Goal: Information Seeking & Learning: Learn about a topic

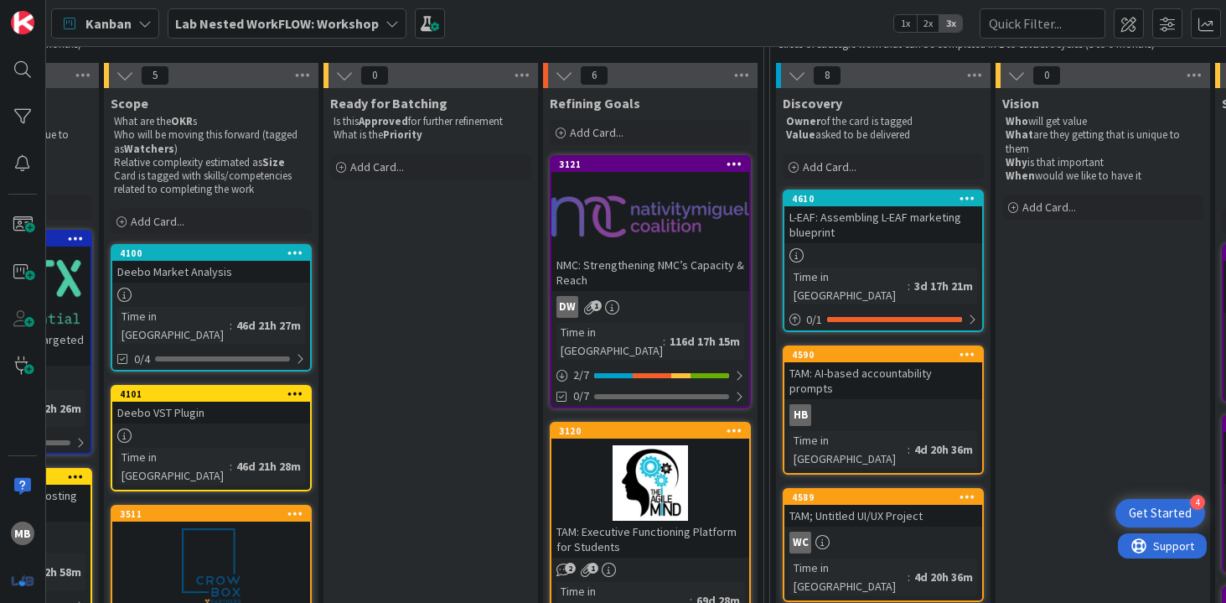
scroll to position [182, 840]
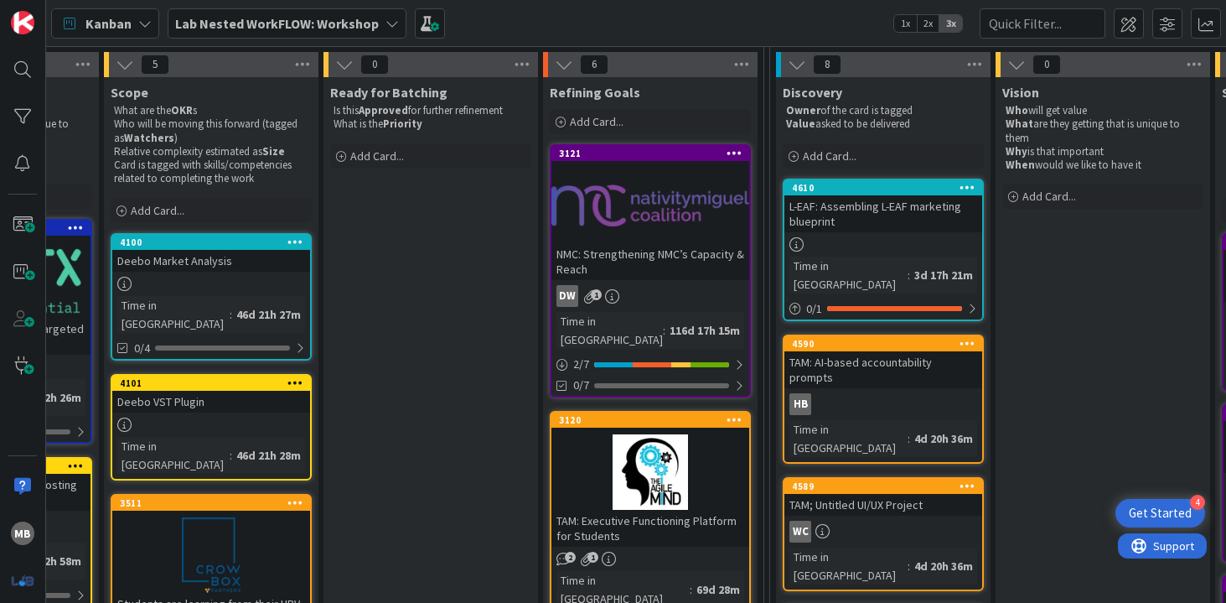
click at [671, 194] on div at bounding box center [650, 205] width 198 height 75
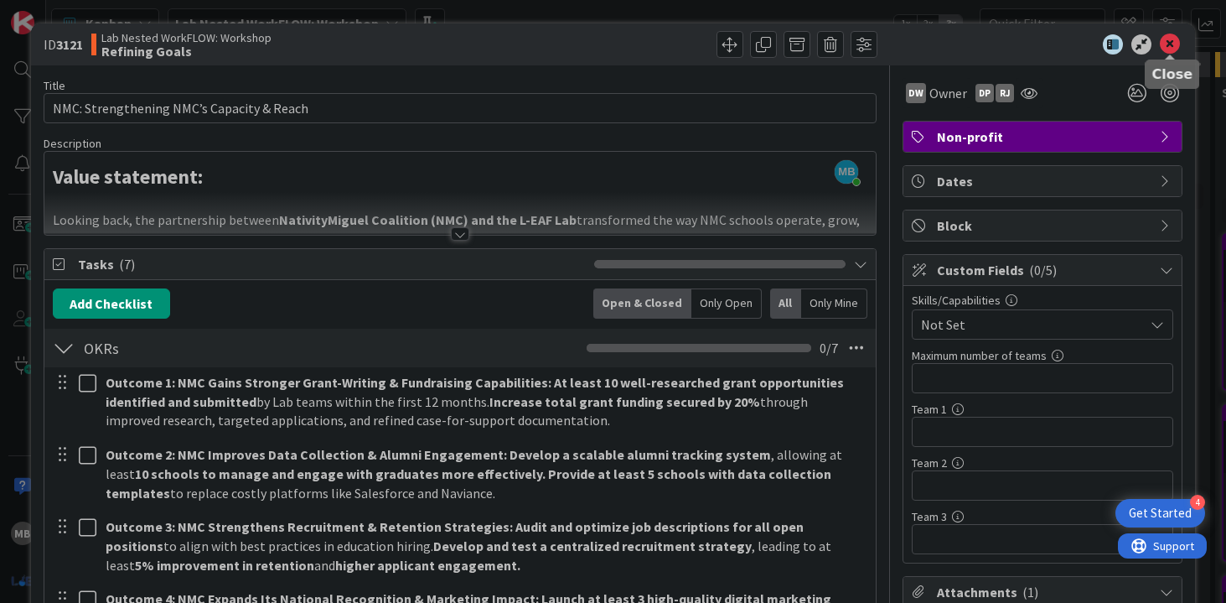
click at [1174, 39] on icon at bounding box center [1170, 44] width 20 height 20
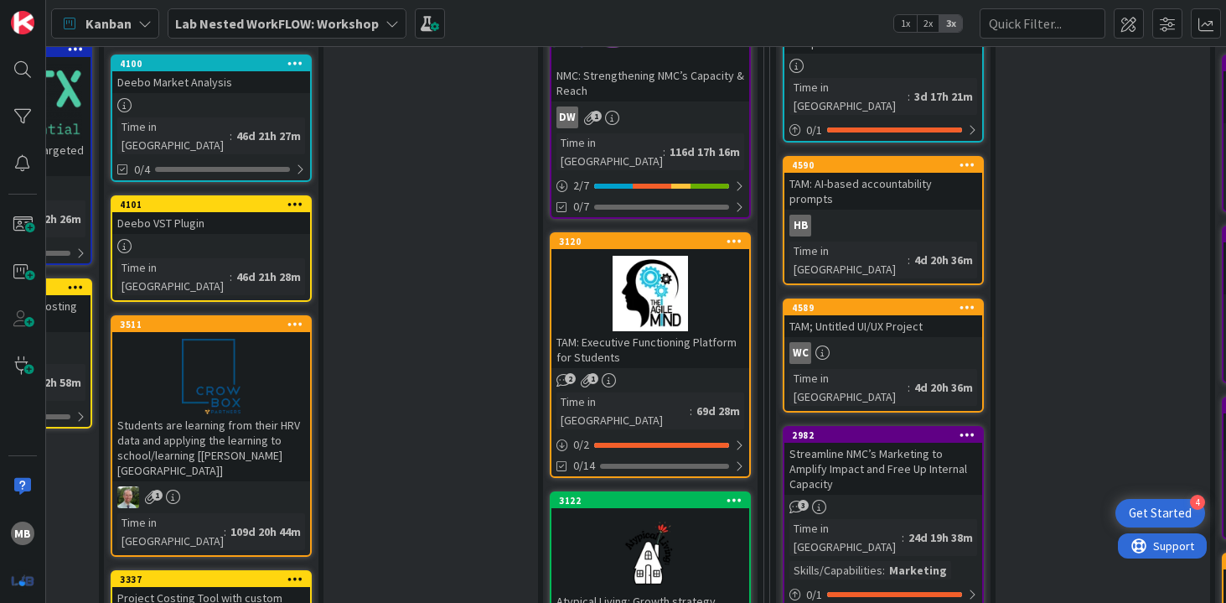
scroll to position [371, 840]
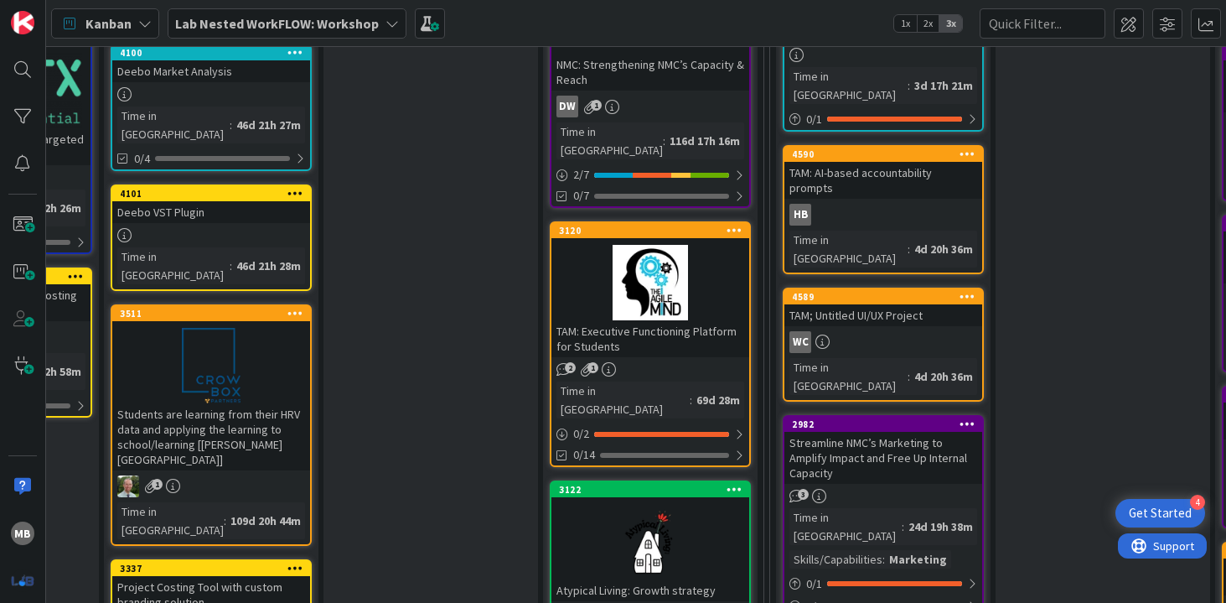
click at [666, 271] on div at bounding box center [650, 282] width 198 height 75
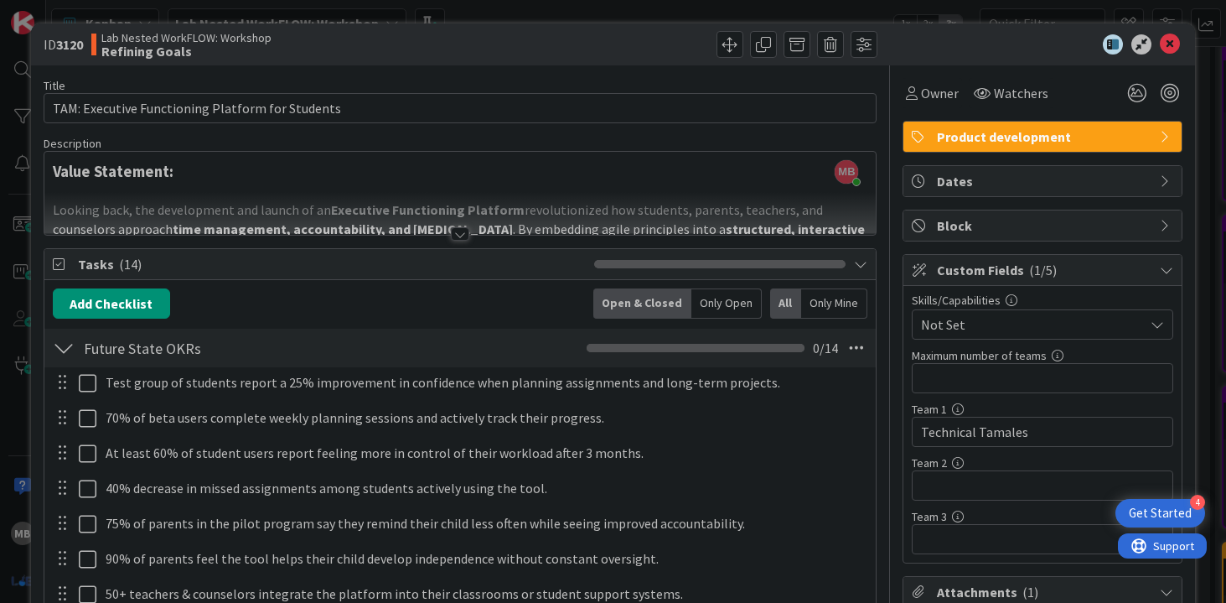
click at [460, 234] on div at bounding box center [460, 233] width 18 height 13
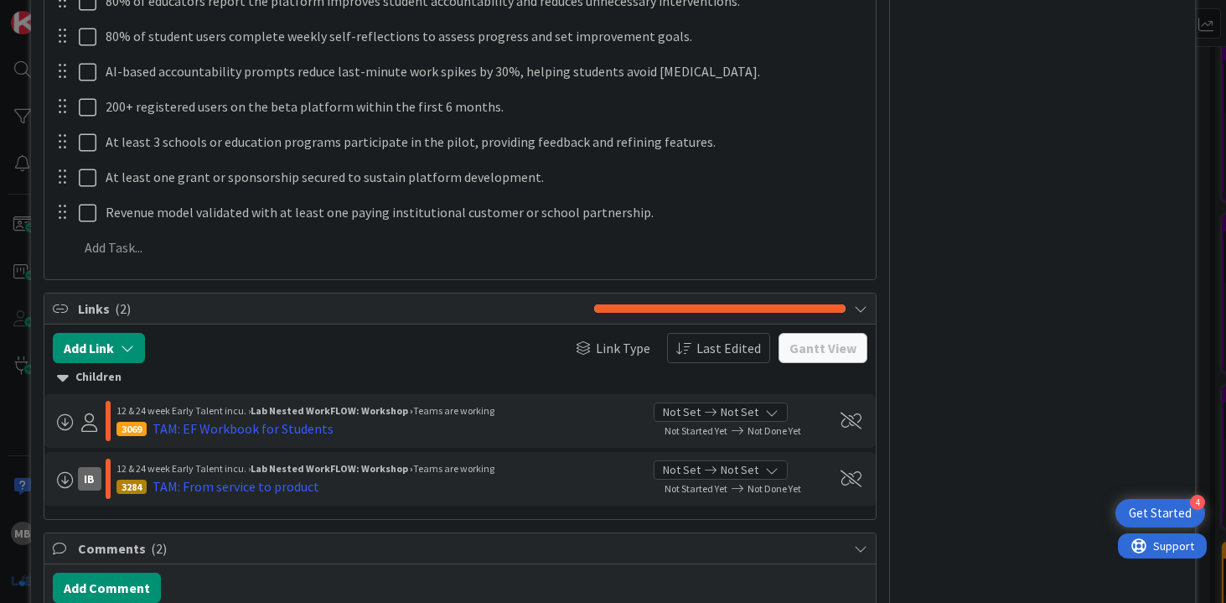
scroll to position [3263, 0]
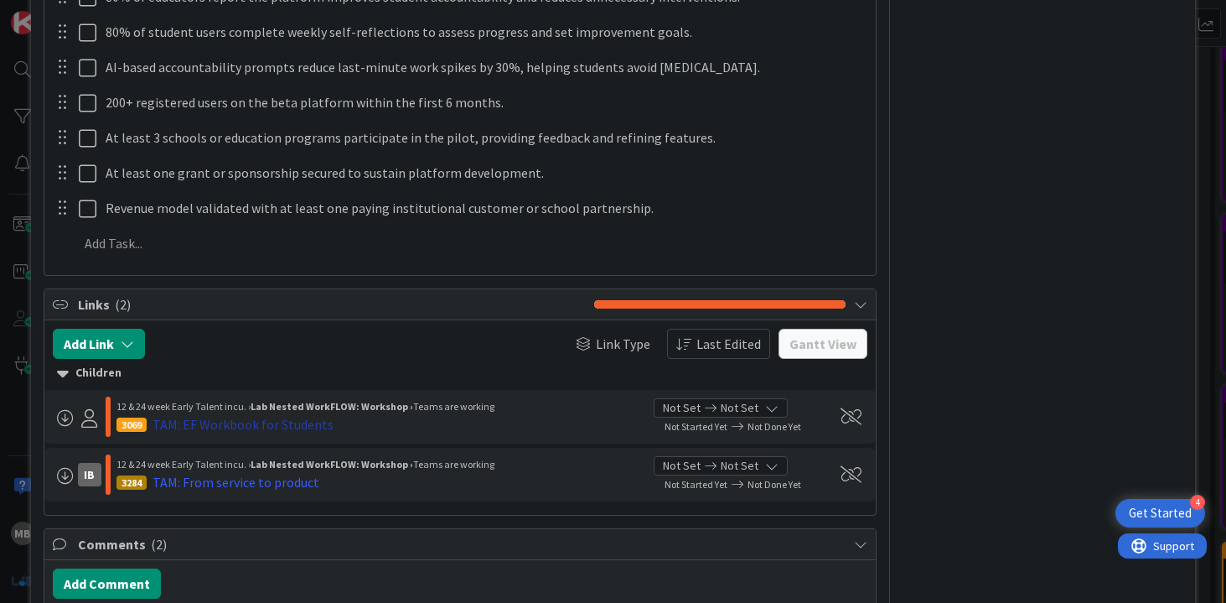
click at [285, 414] on div "TAM: EF Workbook for Students" at bounding box center [243, 424] width 181 height 20
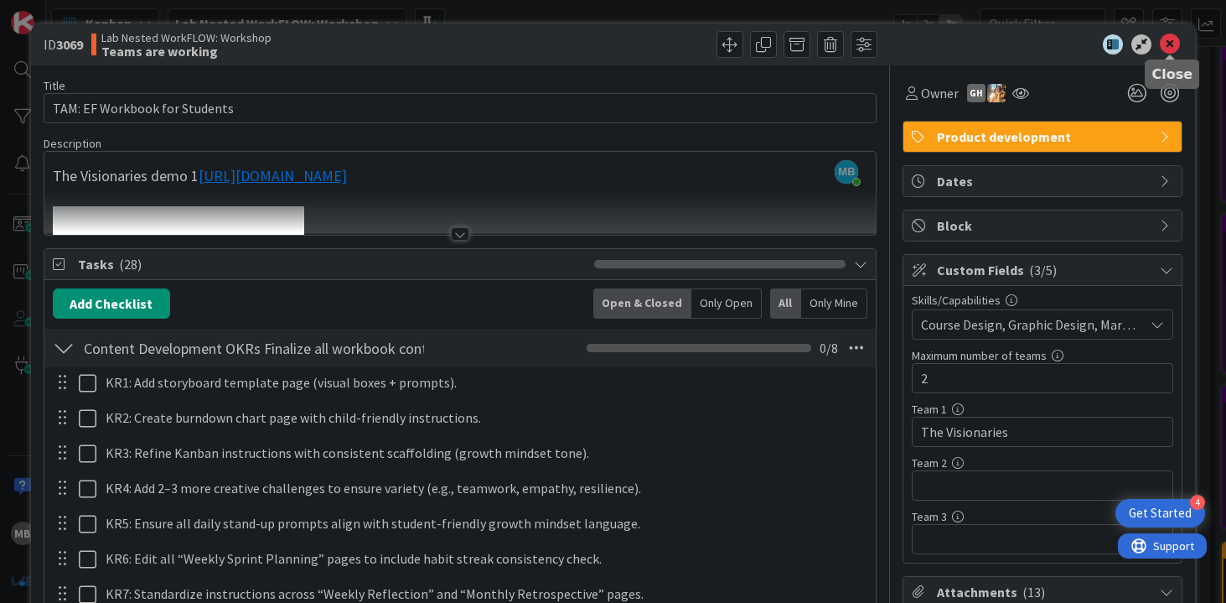
click at [1169, 42] on icon at bounding box center [1170, 44] width 20 height 20
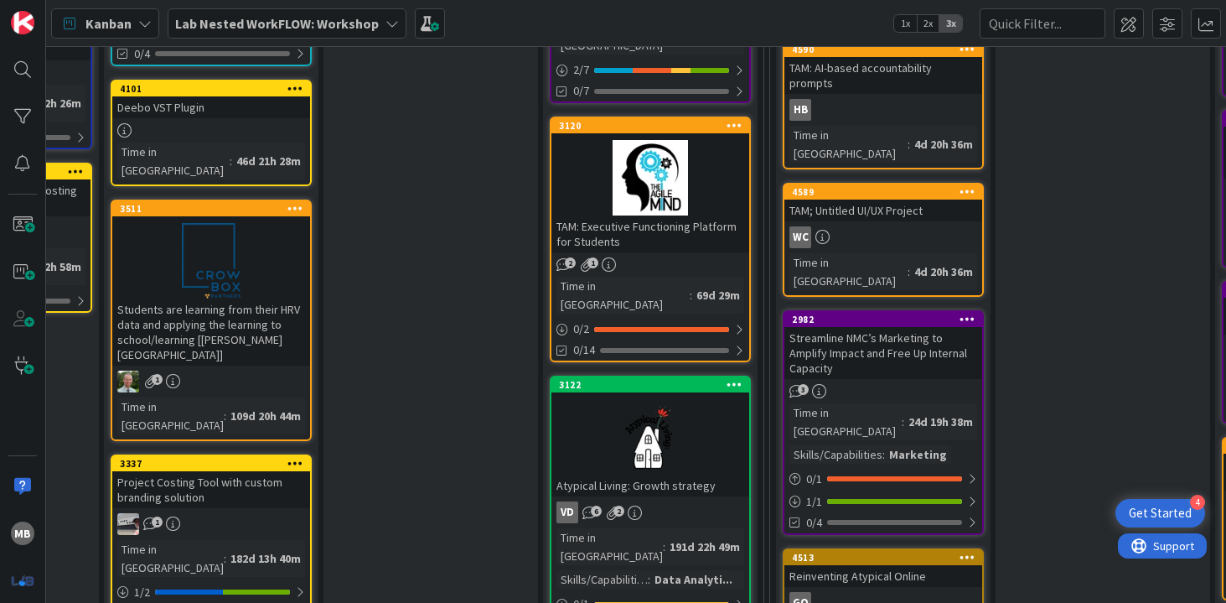
scroll to position [437, 840]
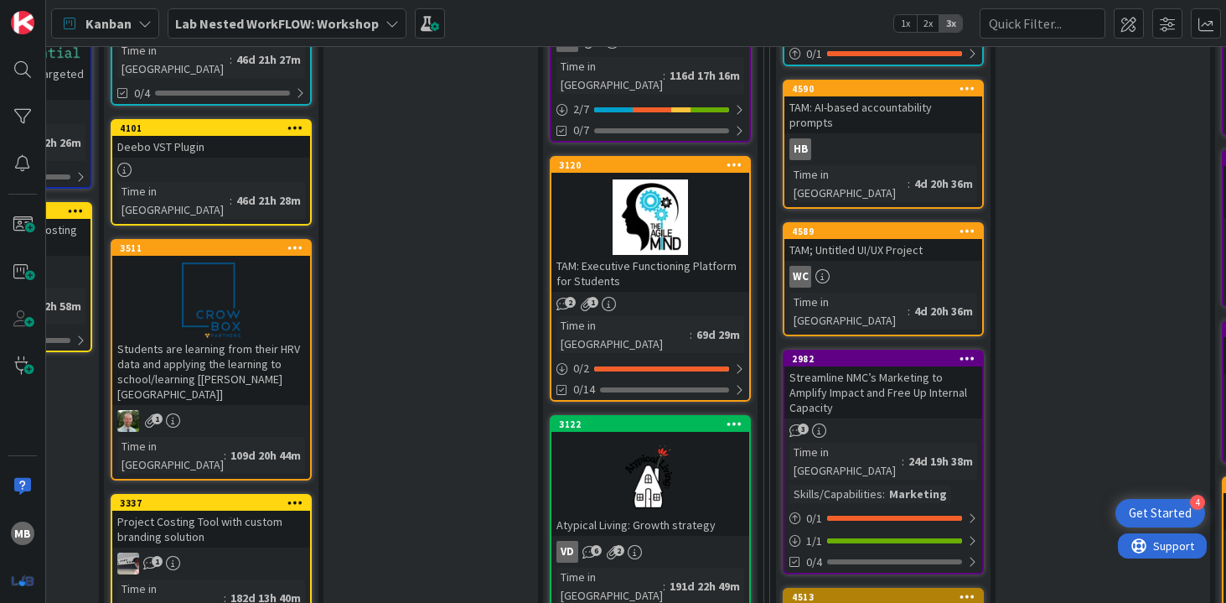
click at [621, 255] on div "TAM: Executive Functioning Platform for Students" at bounding box center [650, 273] width 198 height 37
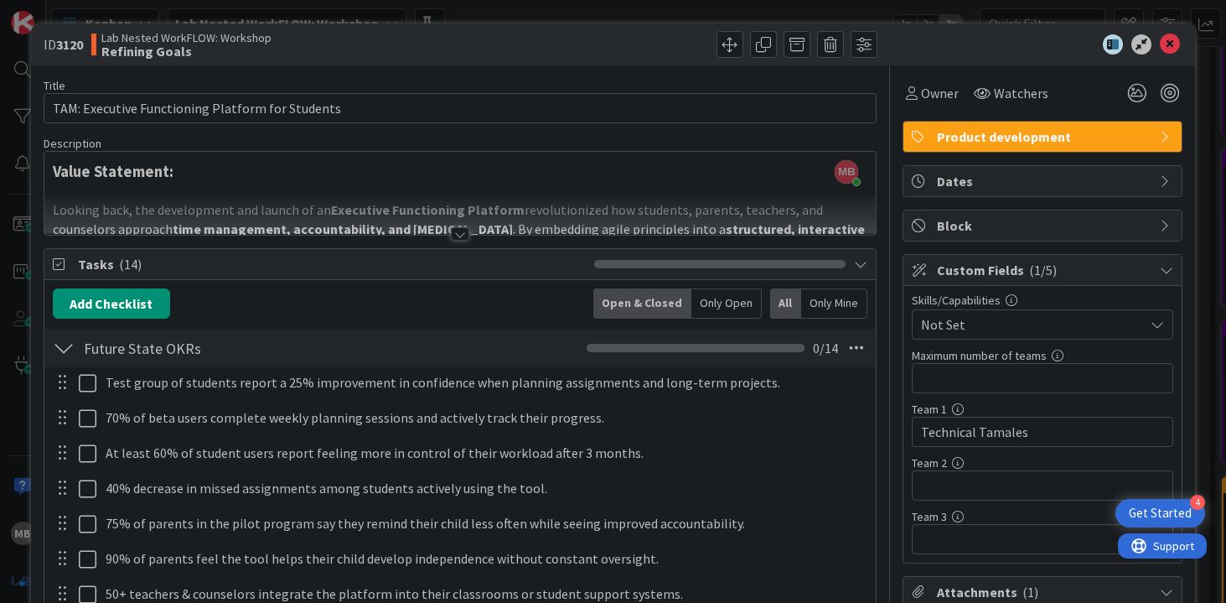
click at [461, 235] on div at bounding box center [460, 233] width 18 height 13
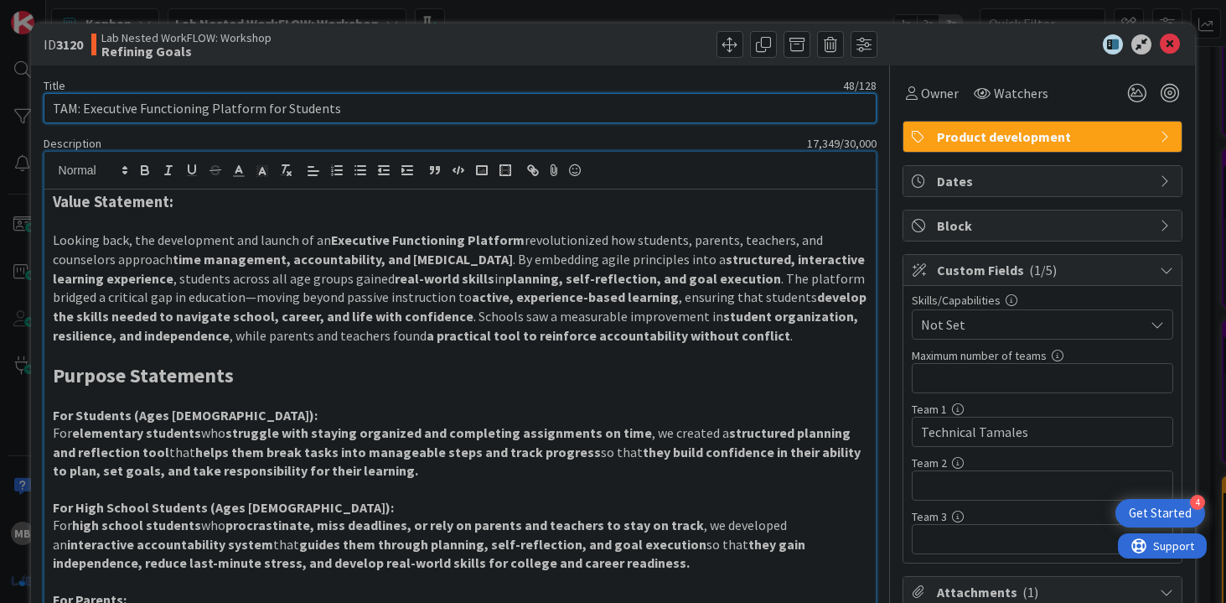
drag, startPoint x: 52, startPoint y: 104, endPoint x: 192, endPoint y: 442, distance: 365.6
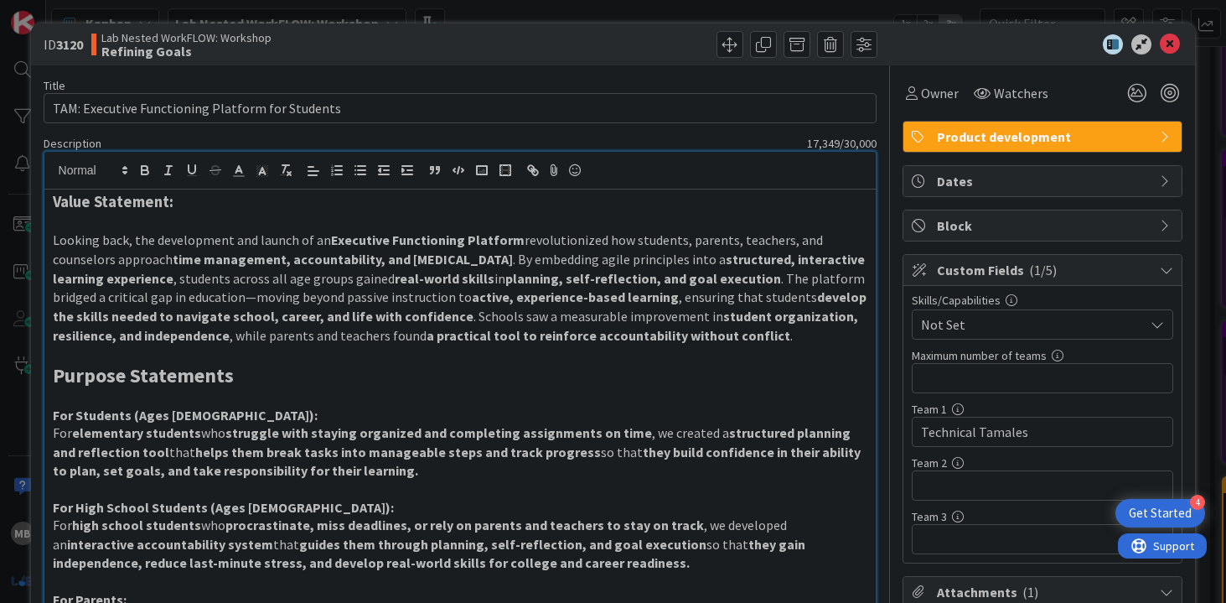
click at [191, 440] on strong "elementary students" at bounding box center [136, 432] width 129 height 17
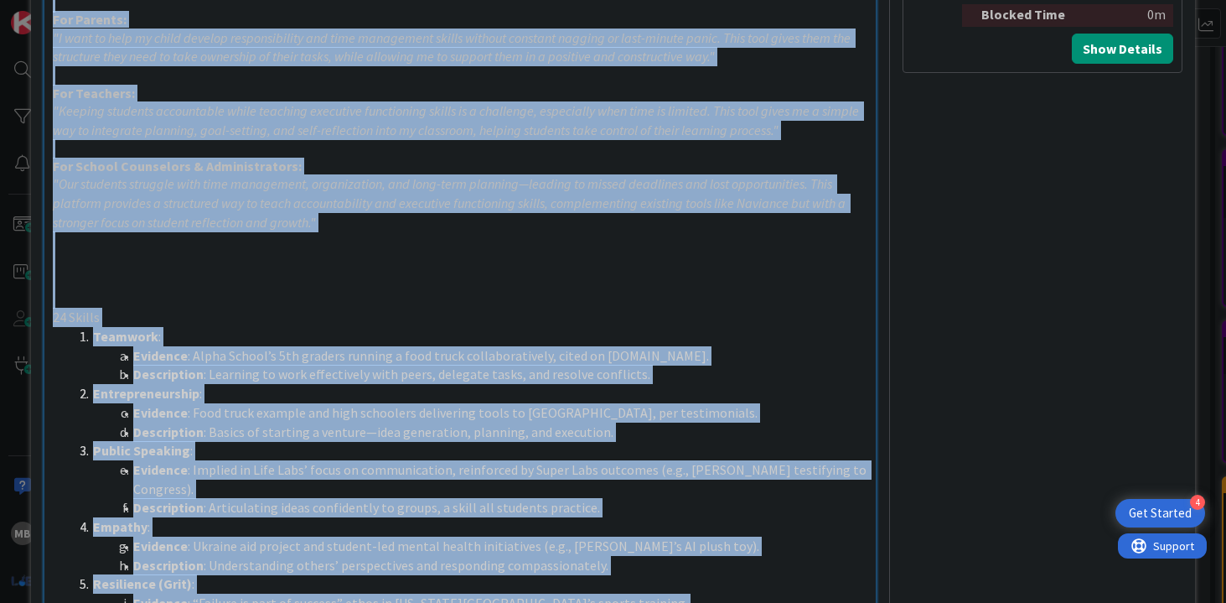
scroll to position [1116, 0]
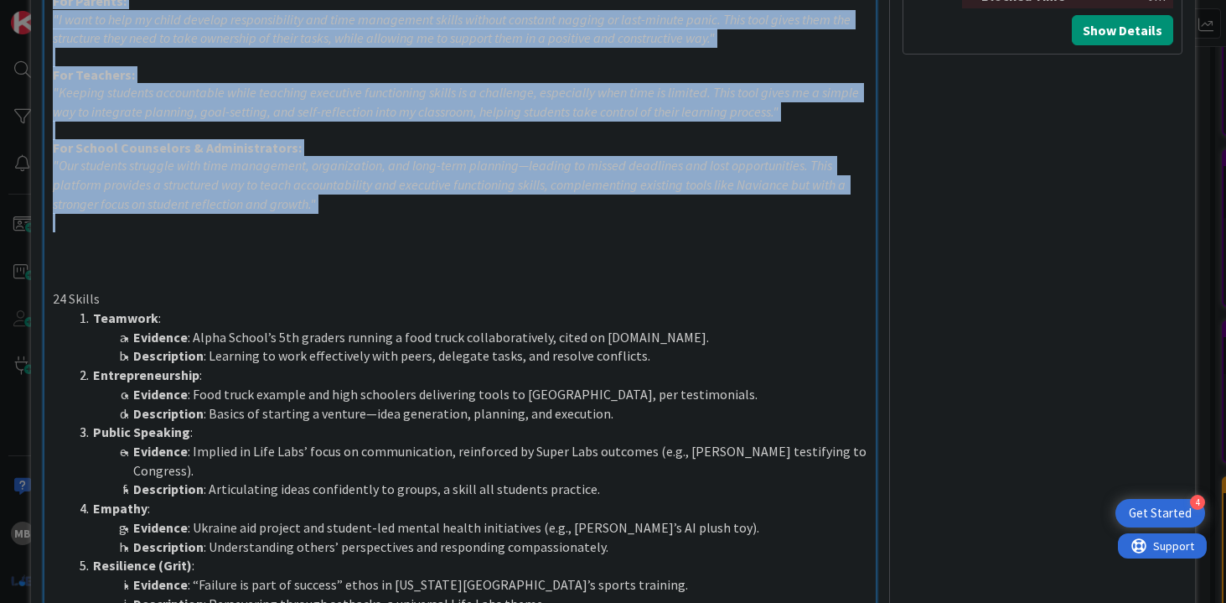
drag, startPoint x: 53, startPoint y: 202, endPoint x: 380, endPoint y: 216, distance: 328.0
click at [380, 217] on div "Value Statement: Looking back, the development and launch of an Executive Funct…" at bounding box center [460, 411] width 832 height 2677
copy div "Value Statement: Looking back, the development and launch of an Executive Funct…"
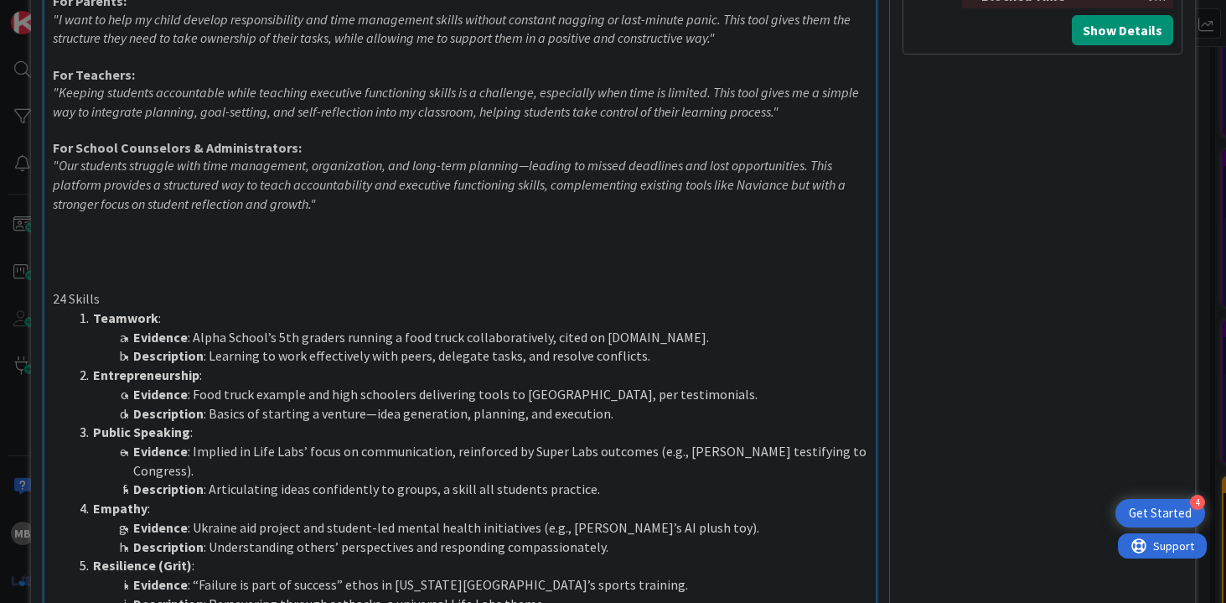
click at [506, 277] on p at bounding box center [460, 280] width 815 height 19
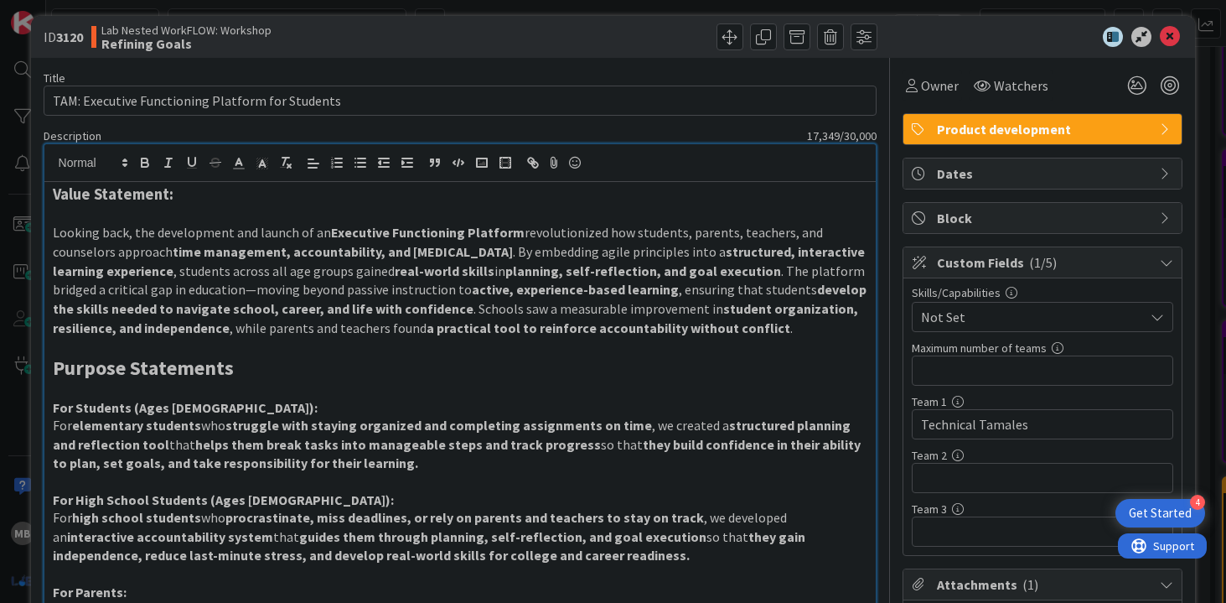
scroll to position [0, 0]
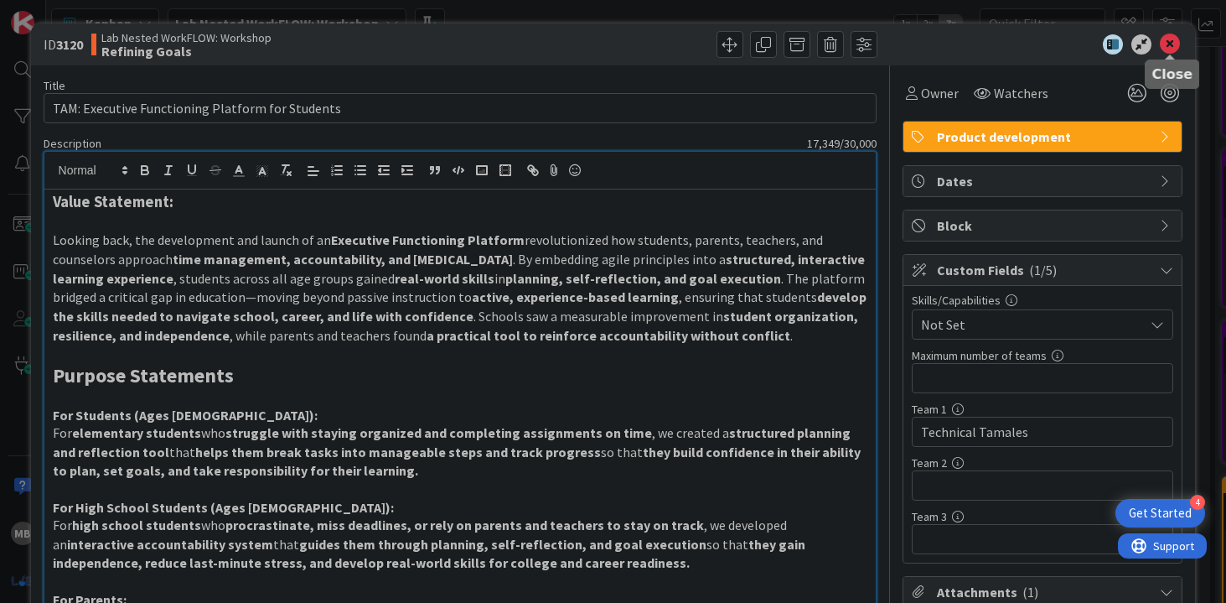
click at [1168, 50] on icon at bounding box center [1170, 44] width 20 height 20
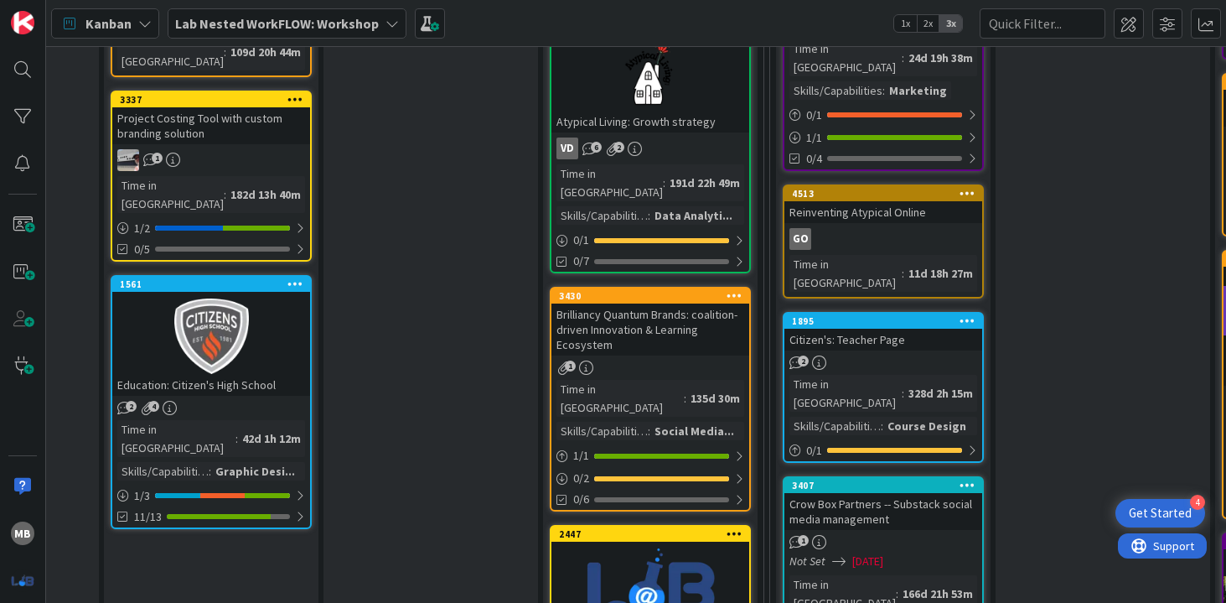
scroll to position [890, 840]
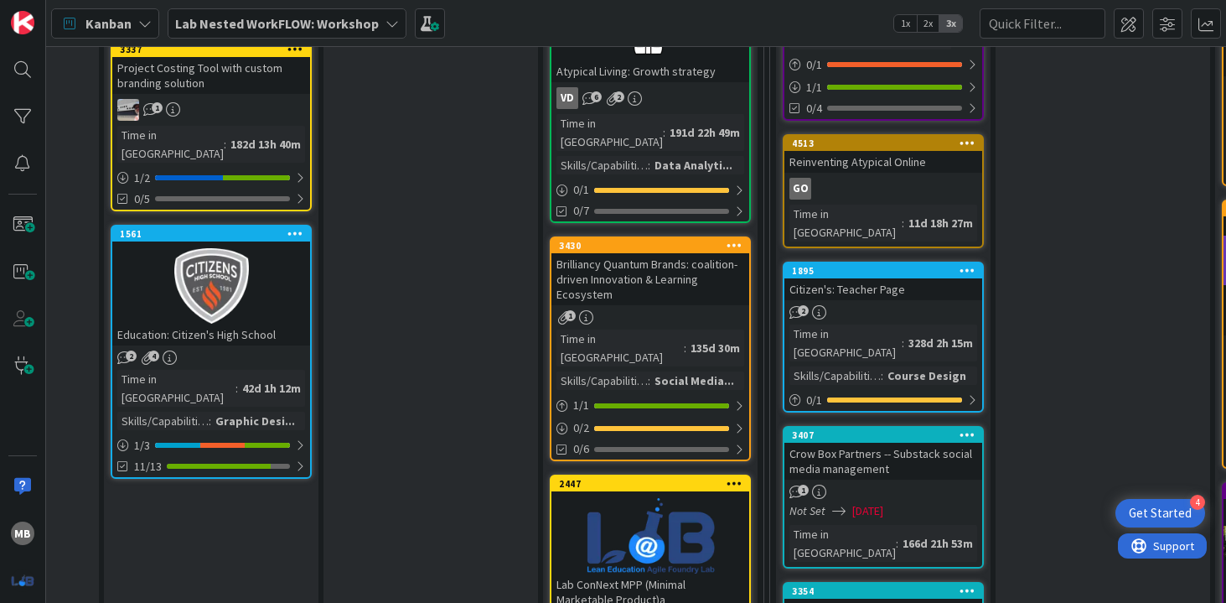
click at [652, 253] on div "Brilliancy Quantum Brands: coalition-driven Innovation & Learning Ecosystem" at bounding box center [650, 279] width 198 height 52
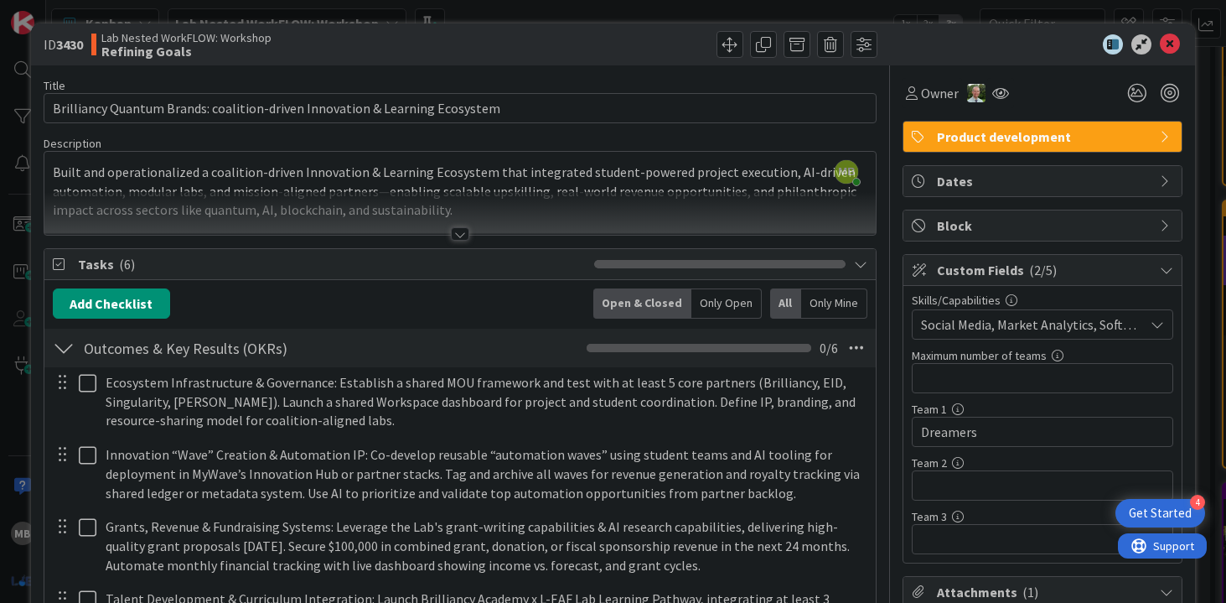
click at [459, 229] on div at bounding box center [460, 233] width 18 height 13
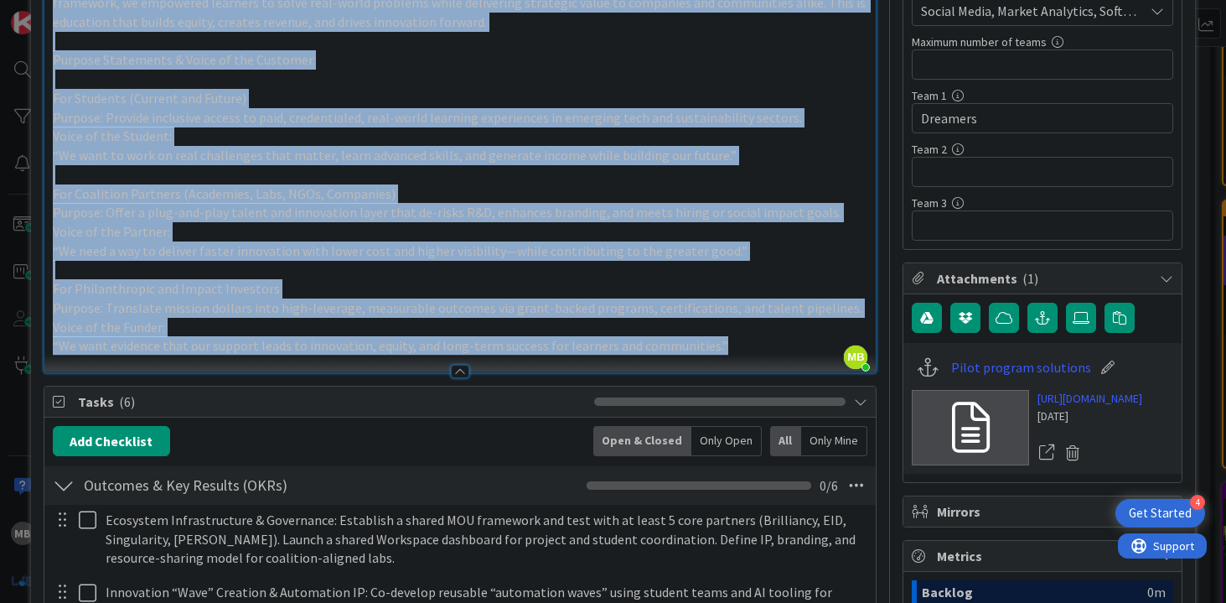
scroll to position [334, 0]
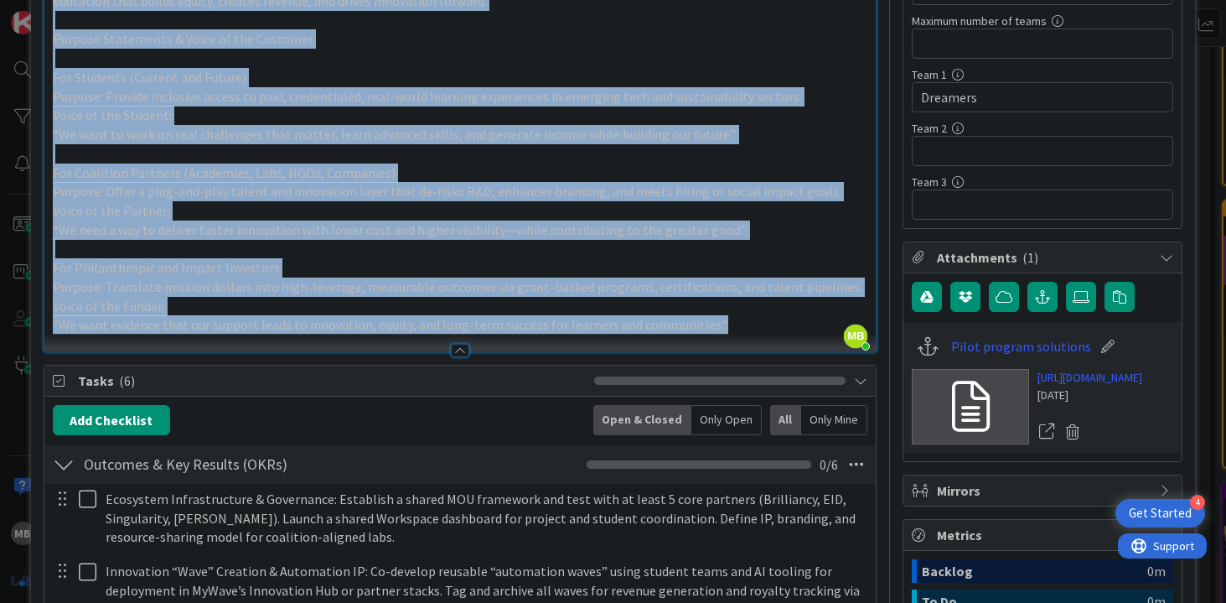
drag, startPoint x: 54, startPoint y: 200, endPoint x: 351, endPoint y: 429, distance: 374.6
click at [351, 429] on div "Title 75 / 128 Brilliancy Quantum Brands: coalition-driven Innovation & Learnin…" at bounding box center [461, 580] width 834 height 1699
copy div "Built and operationalized a coalition-driven Innovation & Learning Ecosystem th…"
click at [495, 251] on p at bounding box center [460, 248] width 815 height 19
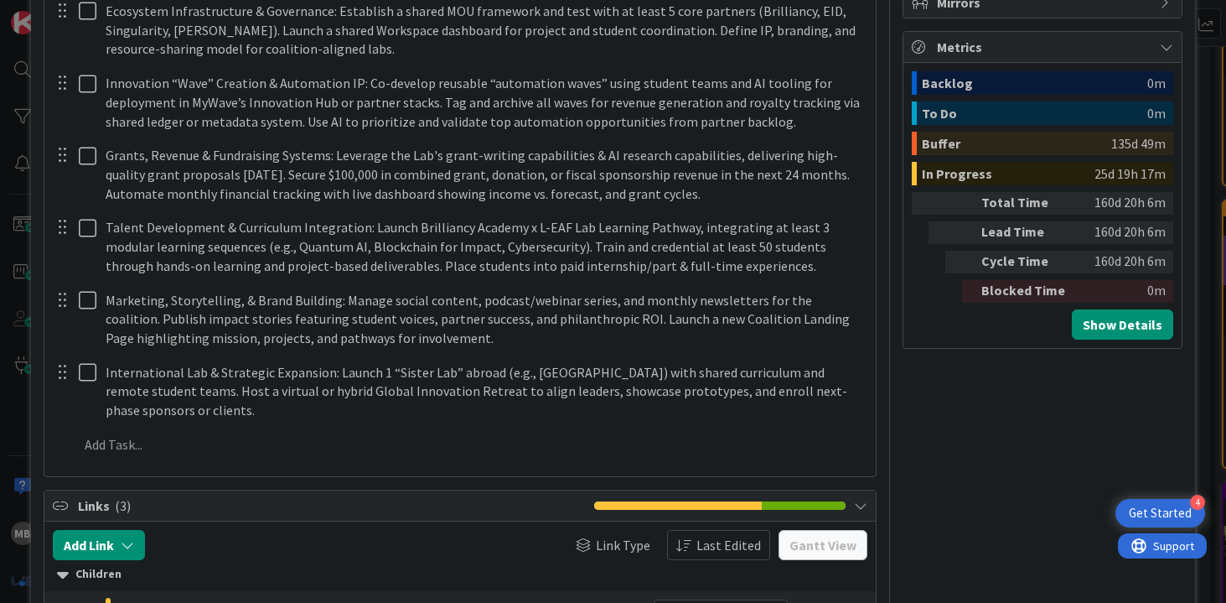
scroll to position [820, 0]
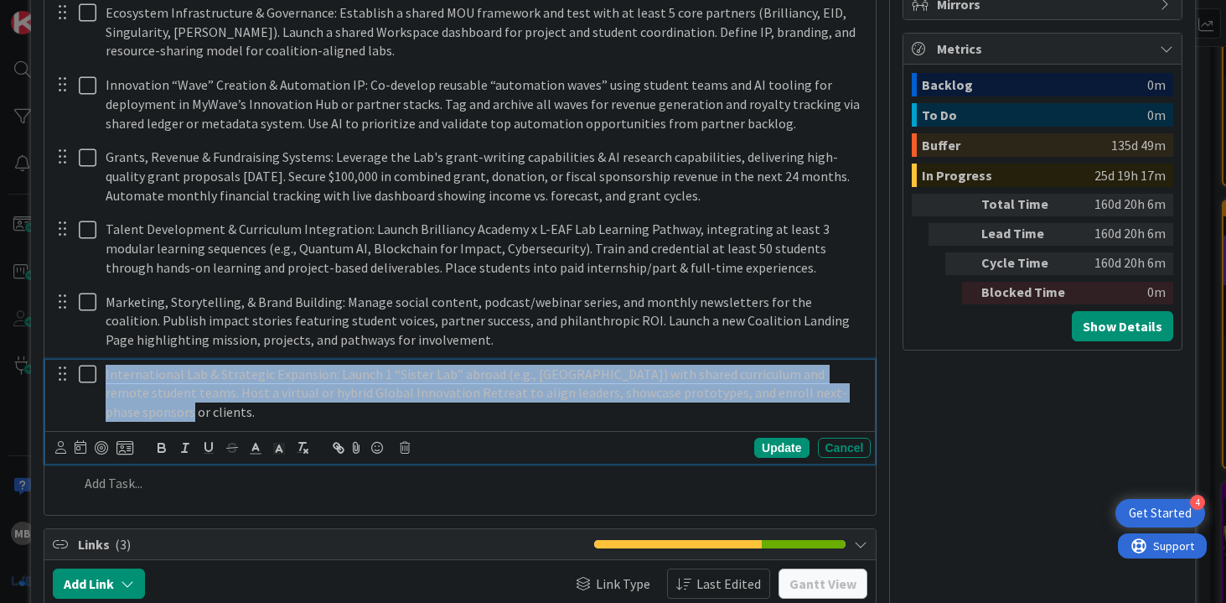
drag, startPoint x: 836, startPoint y: 393, endPoint x: 356, endPoint y: 39, distance: 596.2
click at [356, 38] on div "Ecosystem Infrastructure & Governance: Establish a shared MOU framework and tes…" at bounding box center [460, 250] width 815 height 507
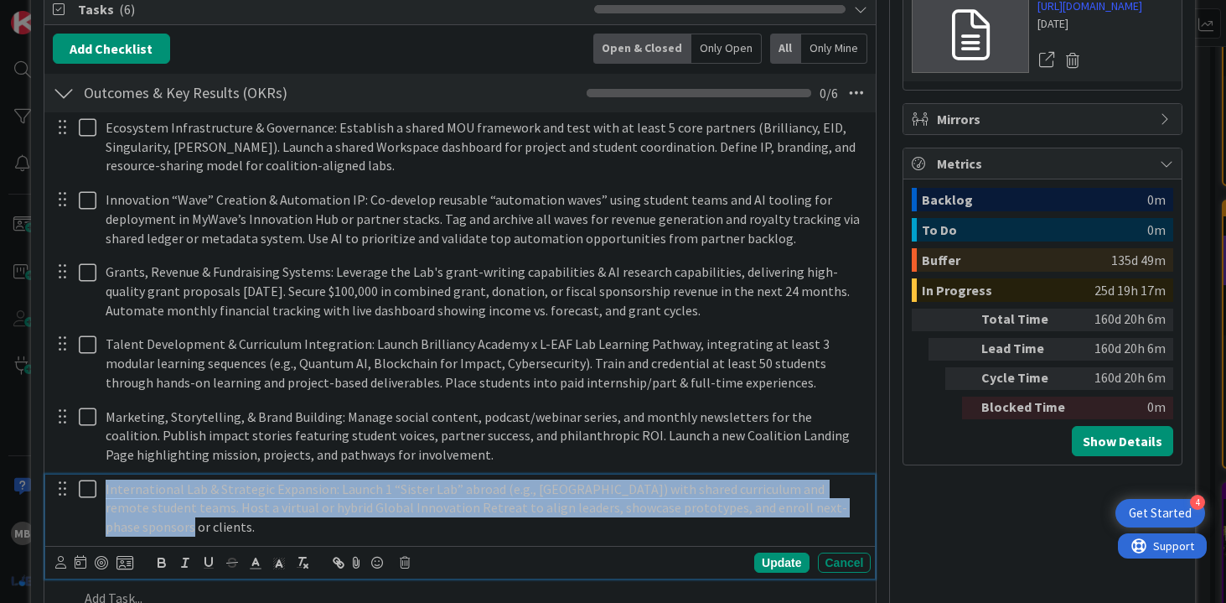
scroll to position [685, 0]
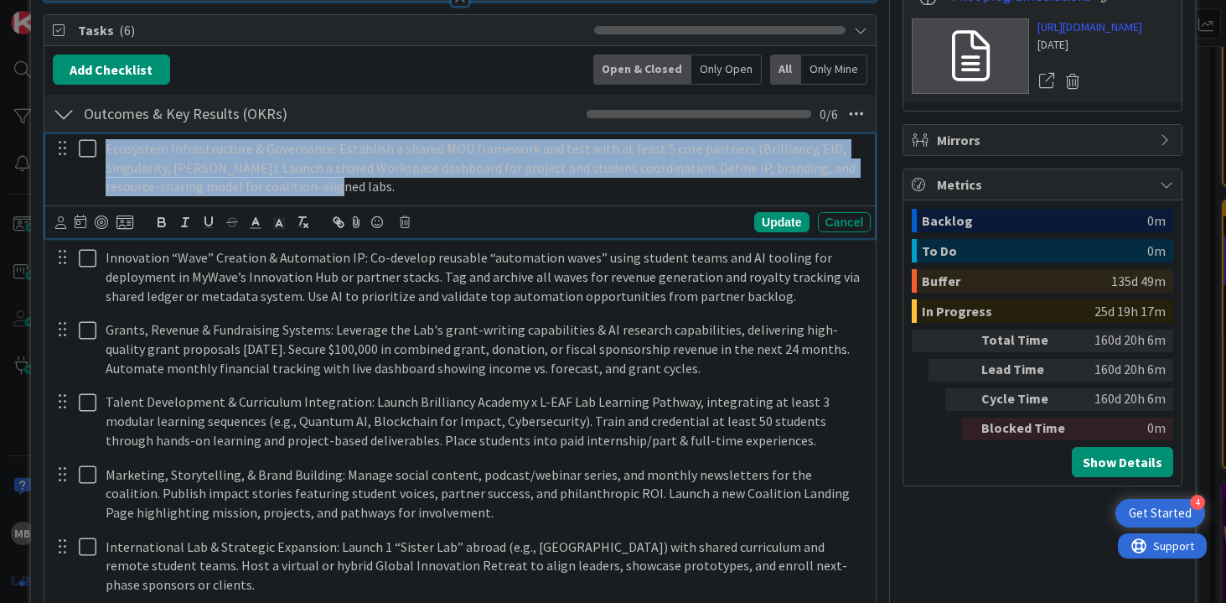
drag, startPoint x: 105, startPoint y: 143, endPoint x: 197, endPoint y: 448, distance: 318.7
click at [197, 448] on div "Ecosystem Infrastructure & Governance: Establish a shared MOU framework and tes…" at bounding box center [460, 386] width 815 height 507
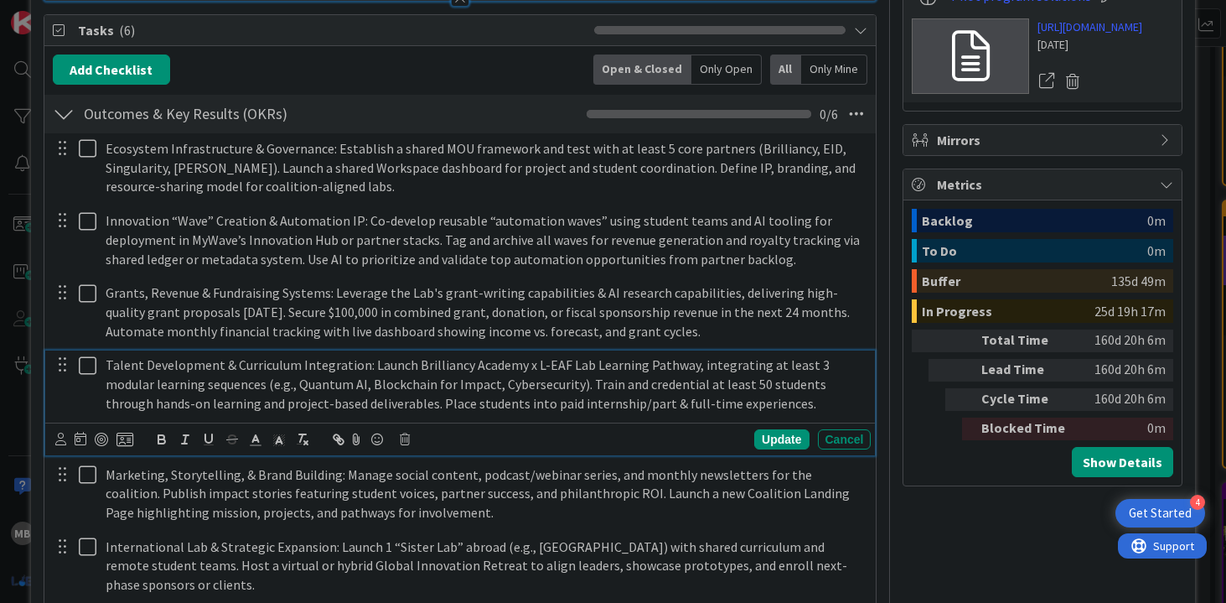
click at [230, 431] on div "Talent Development & Curriculum Integration: Launch Brilliancy Academy x L-EAF …" at bounding box center [460, 402] width 830 height 104
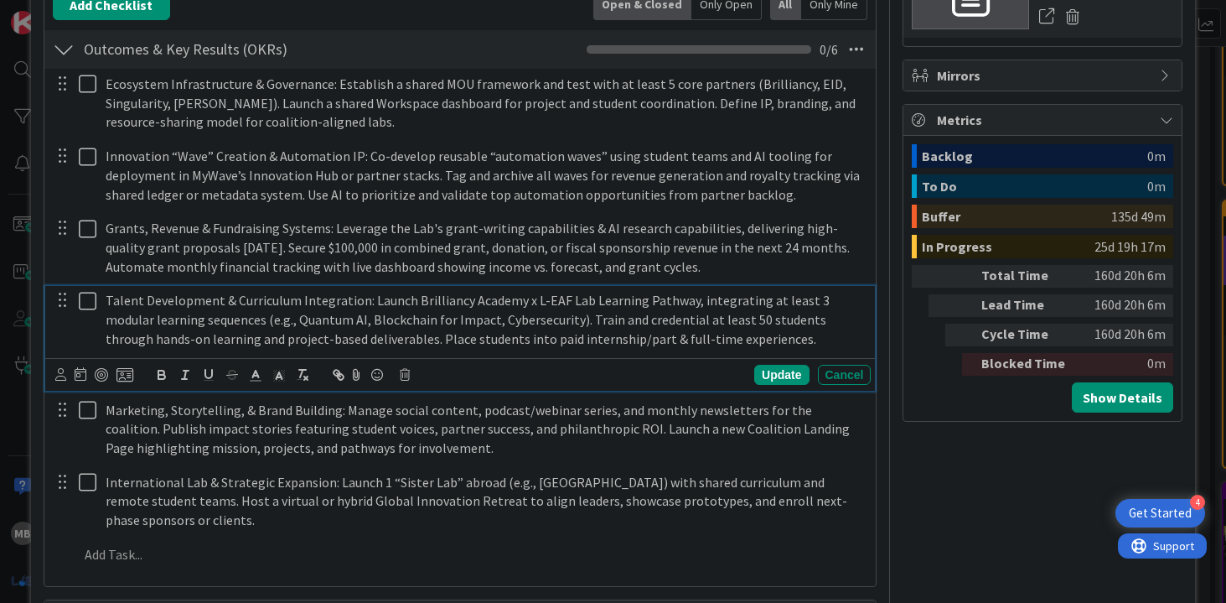
scroll to position [753, 0]
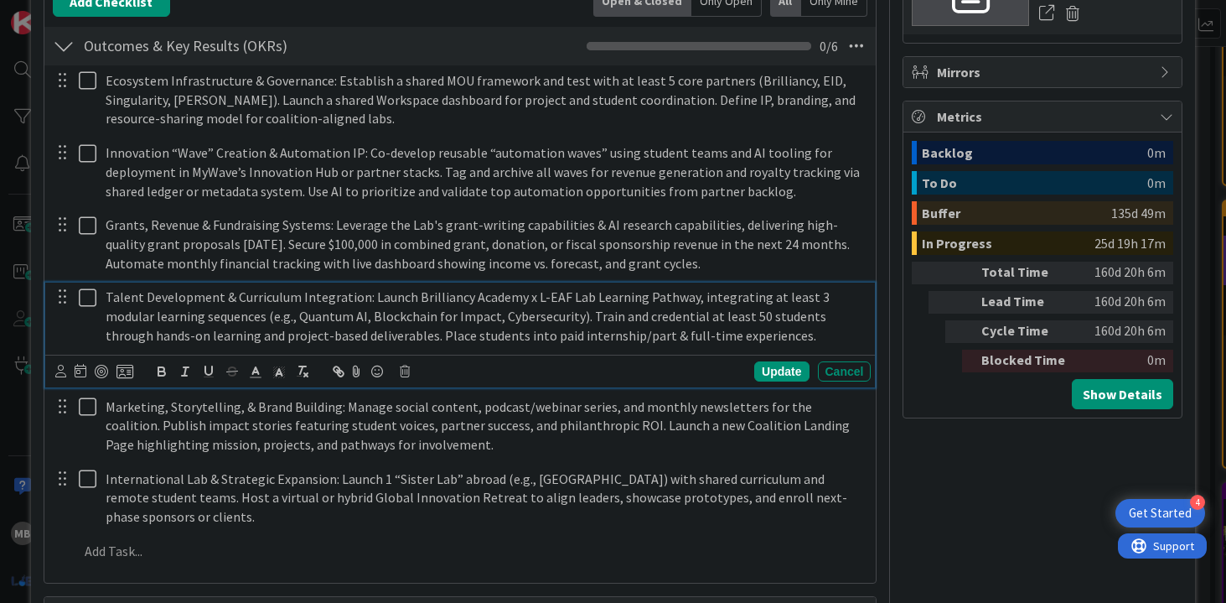
click at [956, 540] on div "Owner Product development Dates Block Custom Fields ( 2/5 ) Skills/Capabilities…" at bounding box center [1043, 181] width 280 height 1736
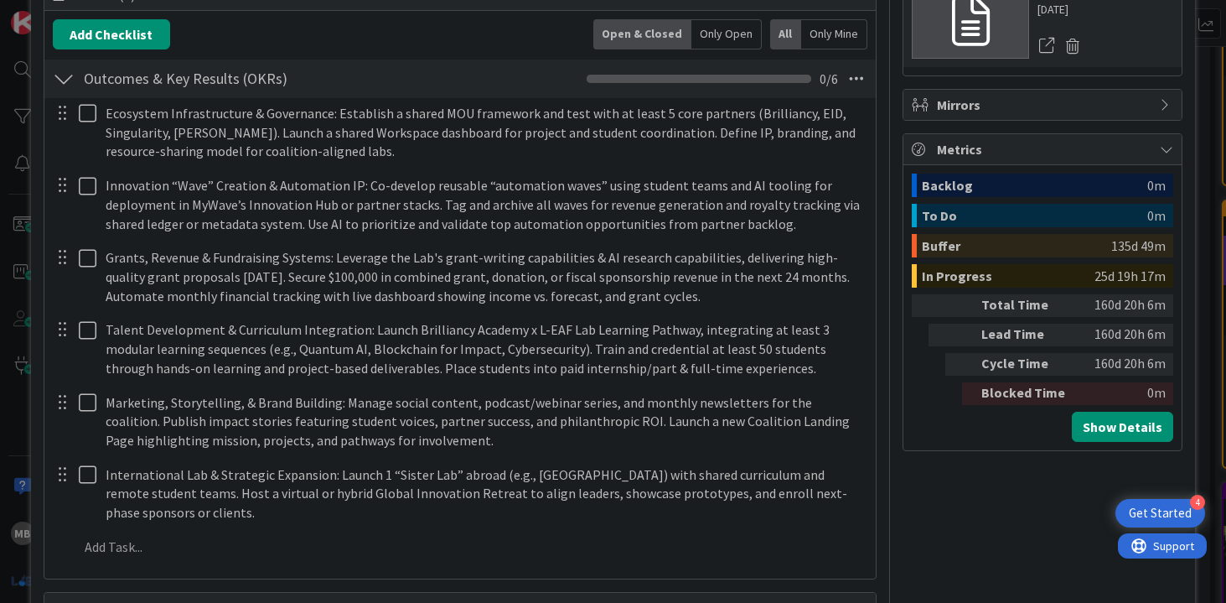
scroll to position [719, 0]
click at [1192, 88] on div "ID 3430 Lab Nested WorkFLOW: Workshop Refining Goals Title 75 / 128 Brilliancy …" at bounding box center [613, 180] width 1165 height 1753
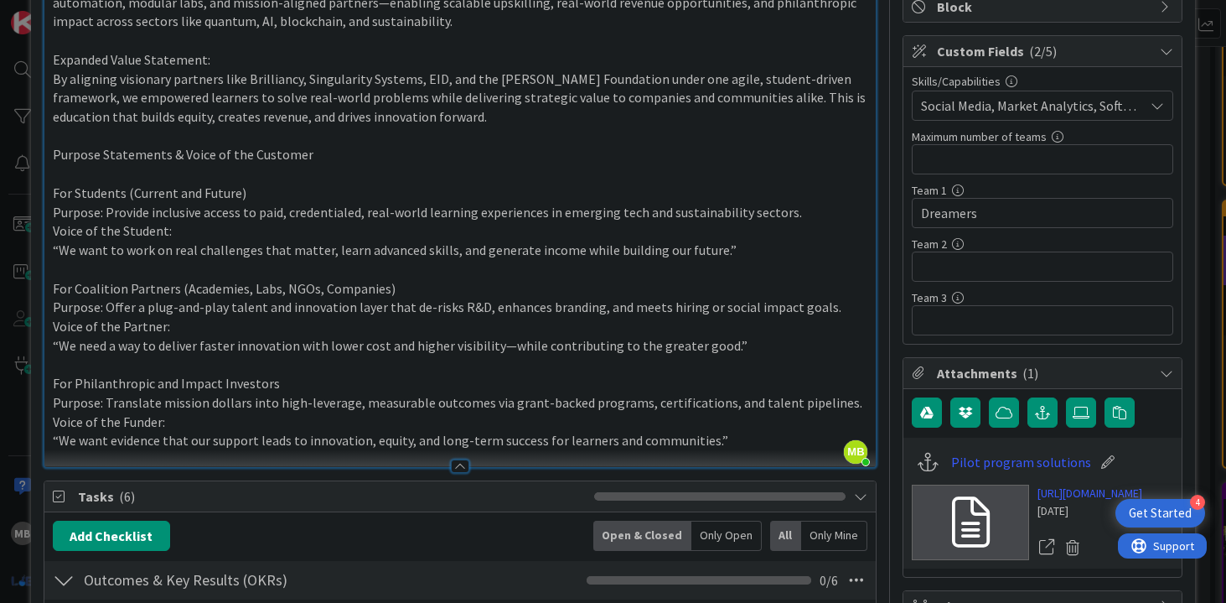
scroll to position [0, 0]
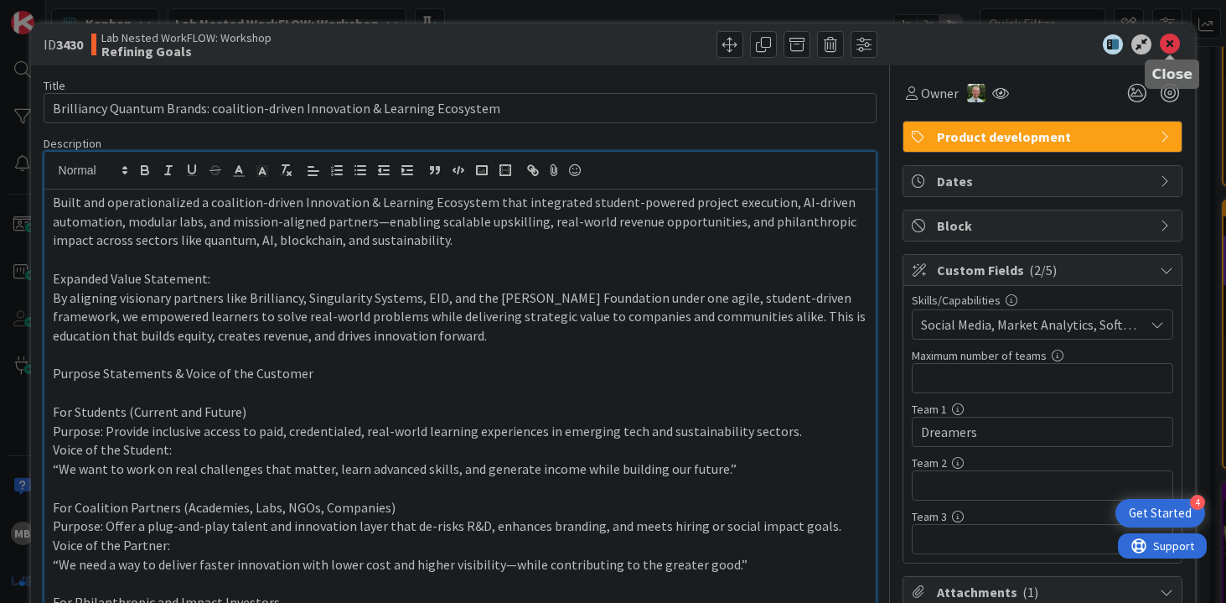
click at [1177, 43] on icon at bounding box center [1170, 44] width 20 height 20
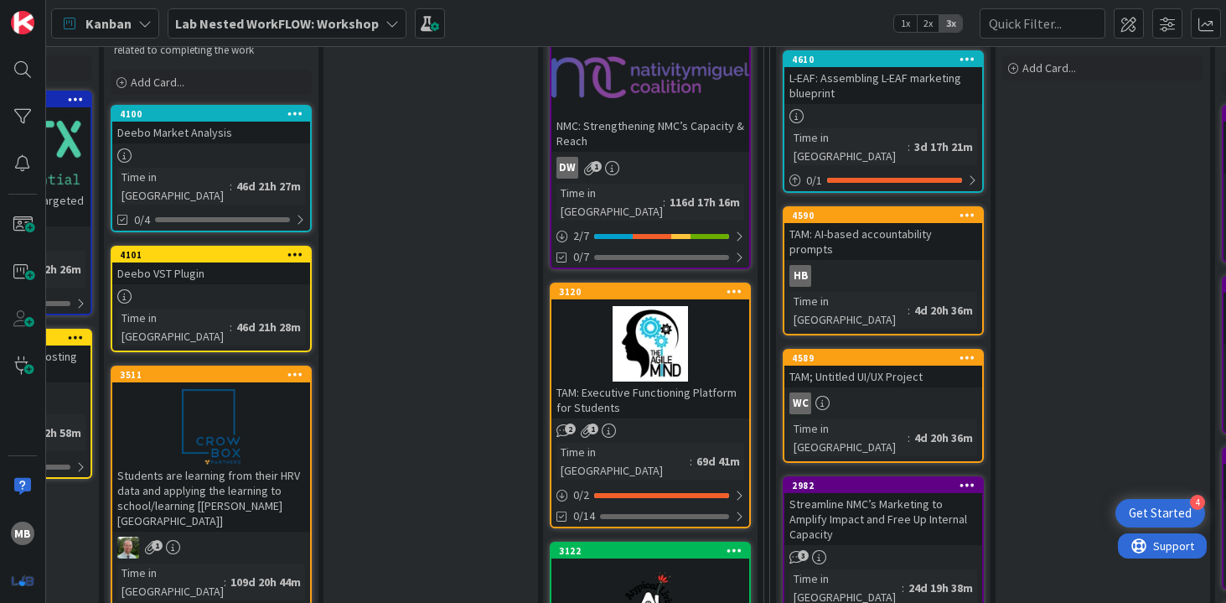
scroll to position [412, 840]
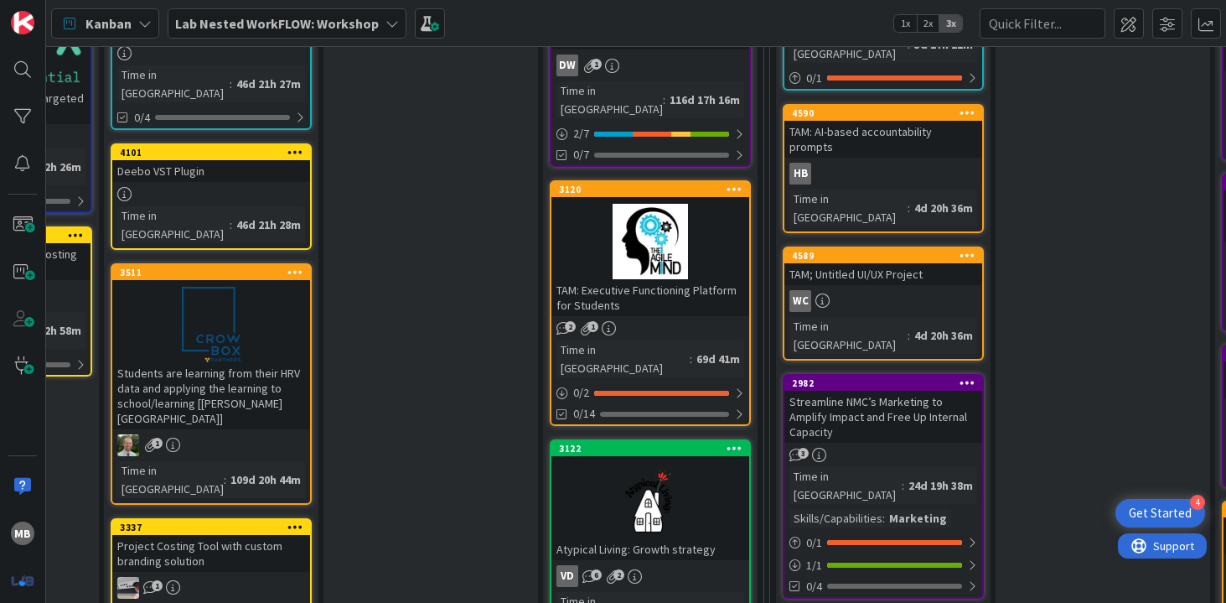
click at [675, 279] on div "TAM: Executive Functioning Platform for Students" at bounding box center [650, 297] width 198 height 37
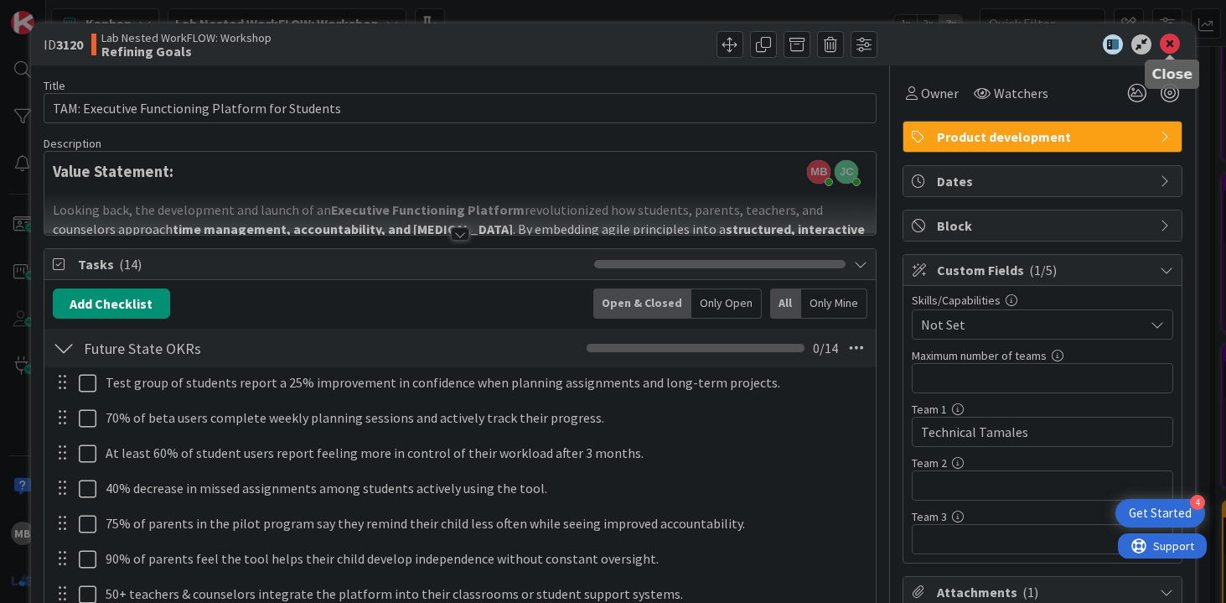
click at [1171, 44] on icon at bounding box center [1170, 44] width 20 height 20
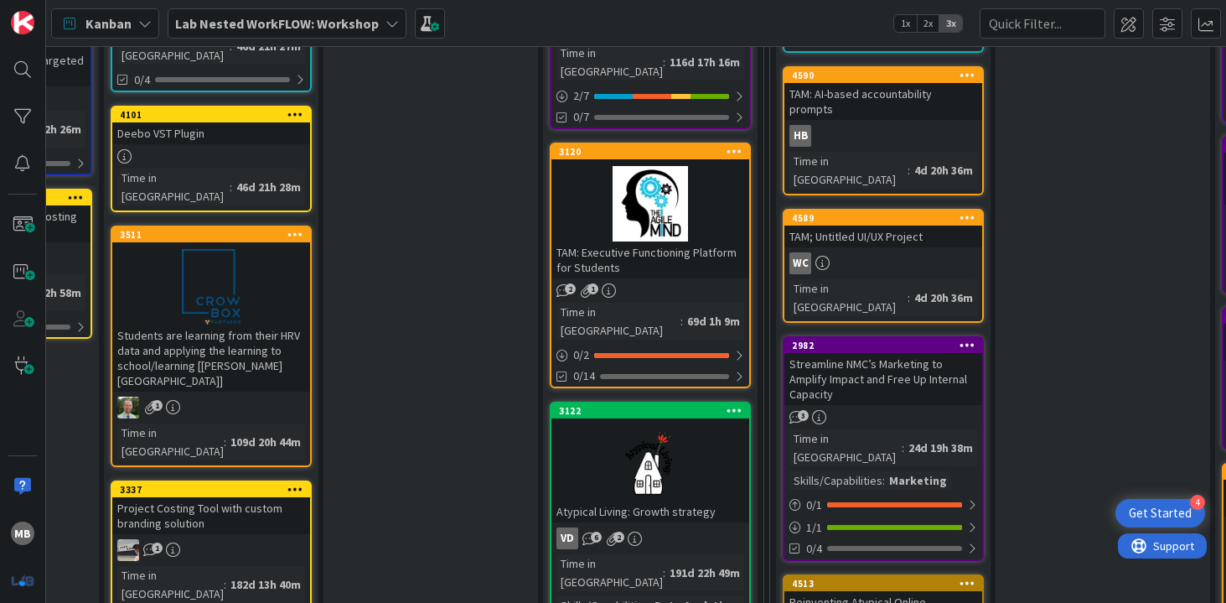
scroll to position [441, 840]
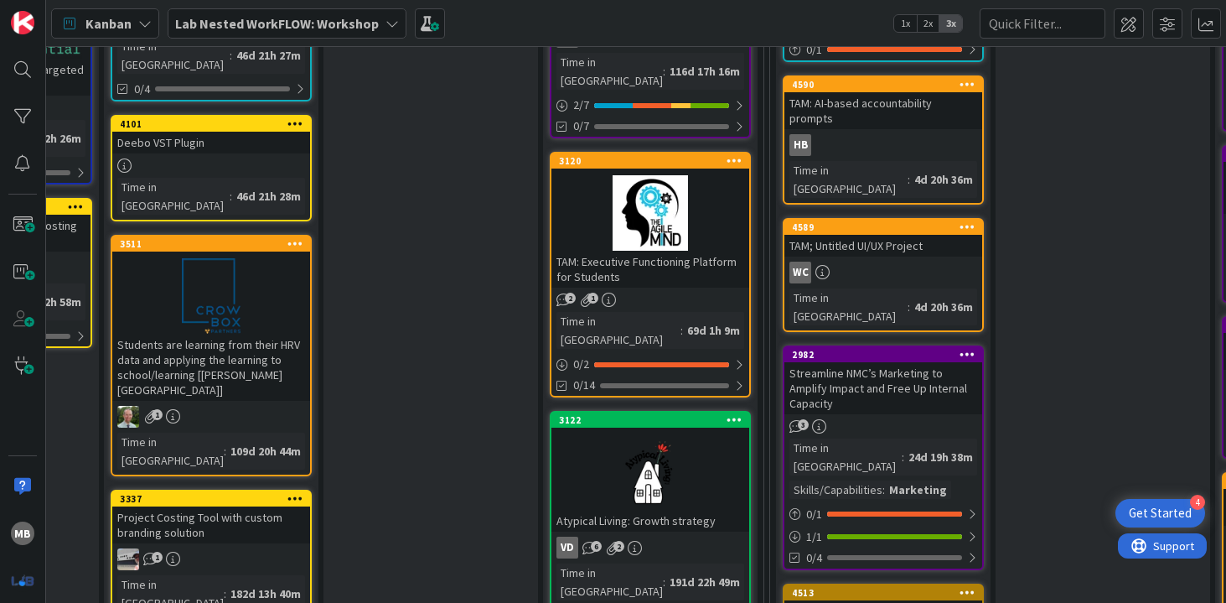
click at [654, 215] on div at bounding box center [650, 212] width 198 height 75
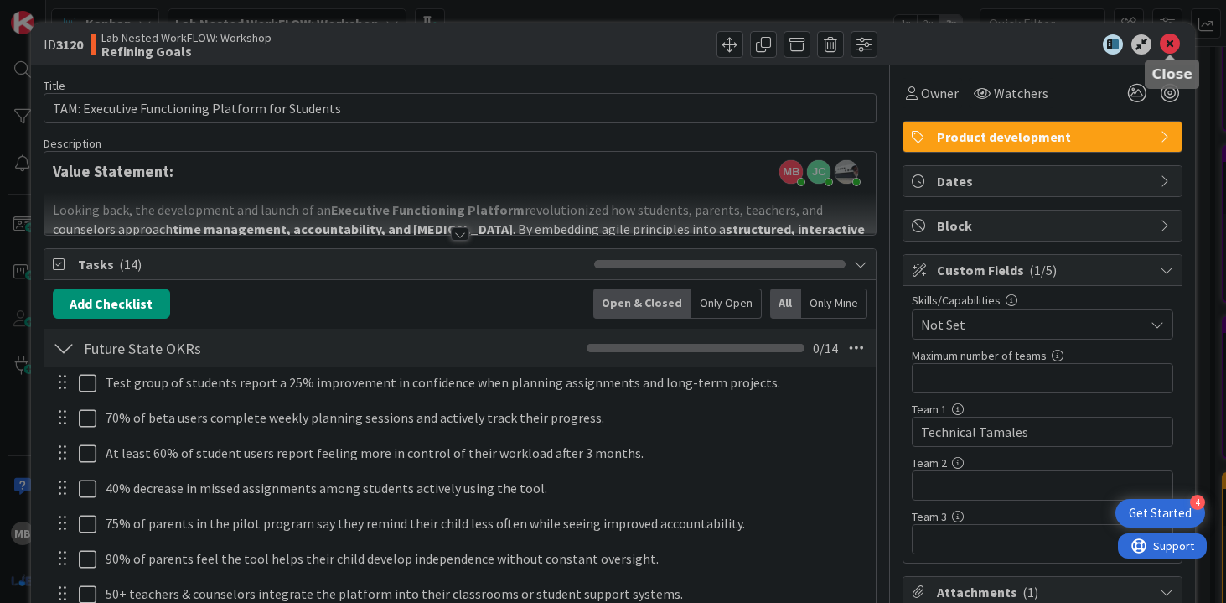
click at [1172, 44] on icon at bounding box center [1170, 44] width 20 height 20
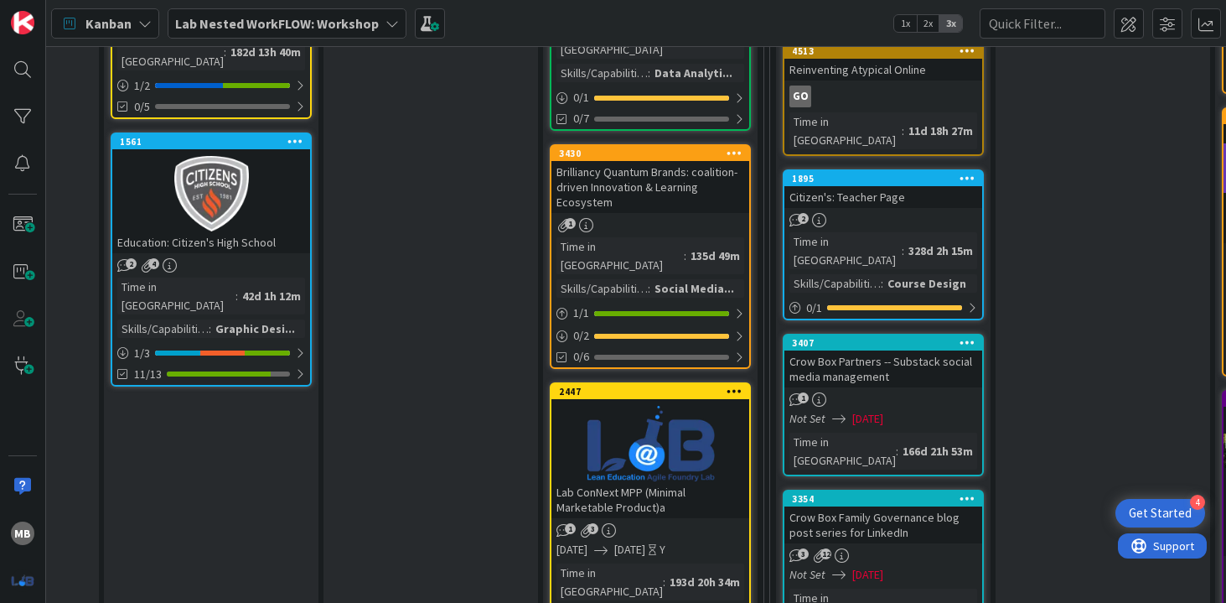
scroll to position [987, 840]
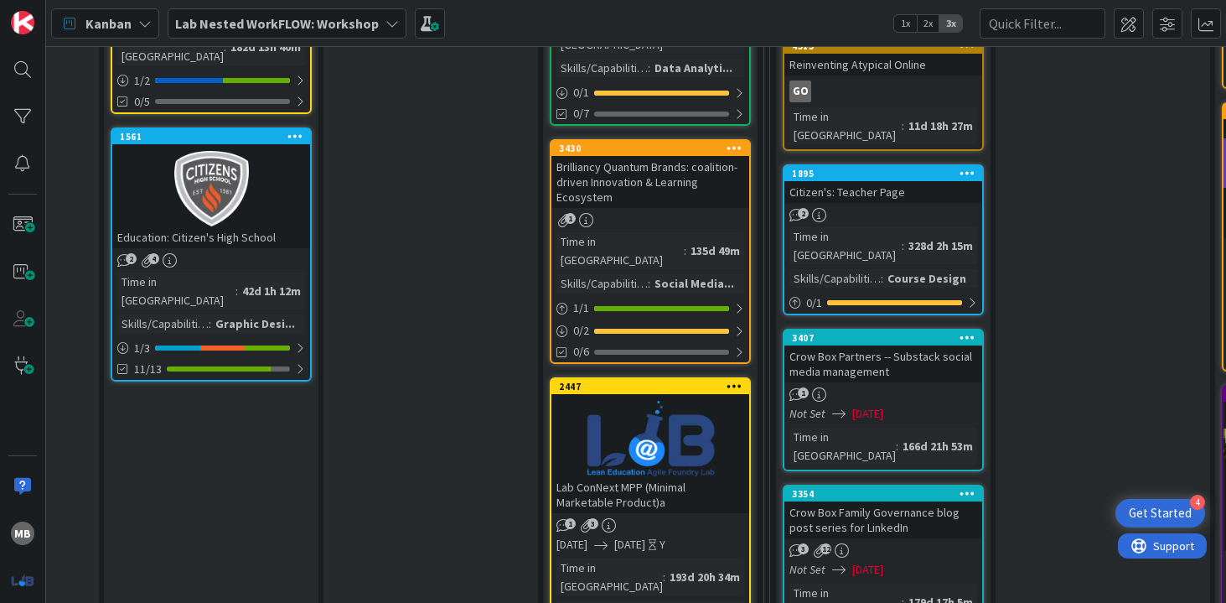
click at [618, 156] on div "Brilliancy Quantum Brands: coalition-driven Innovation & Learning Ecosystem" at bounding box center [650, 182] width 198 height 52
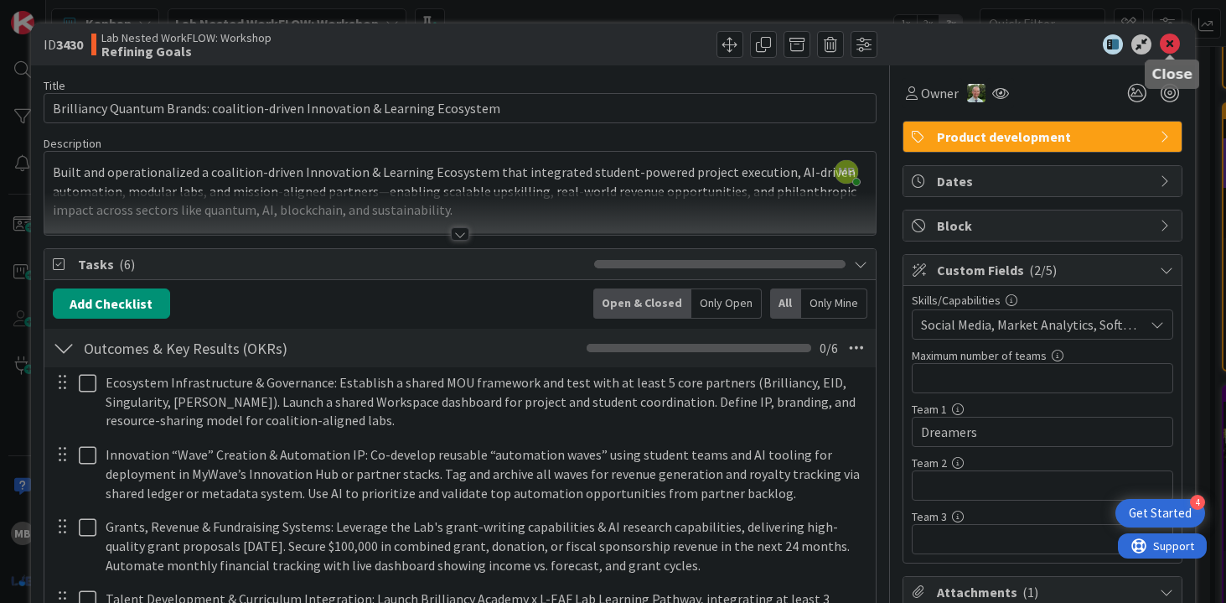
click at [1177, 46] on icon at bounding box center [1170, 44] width 20 height 20
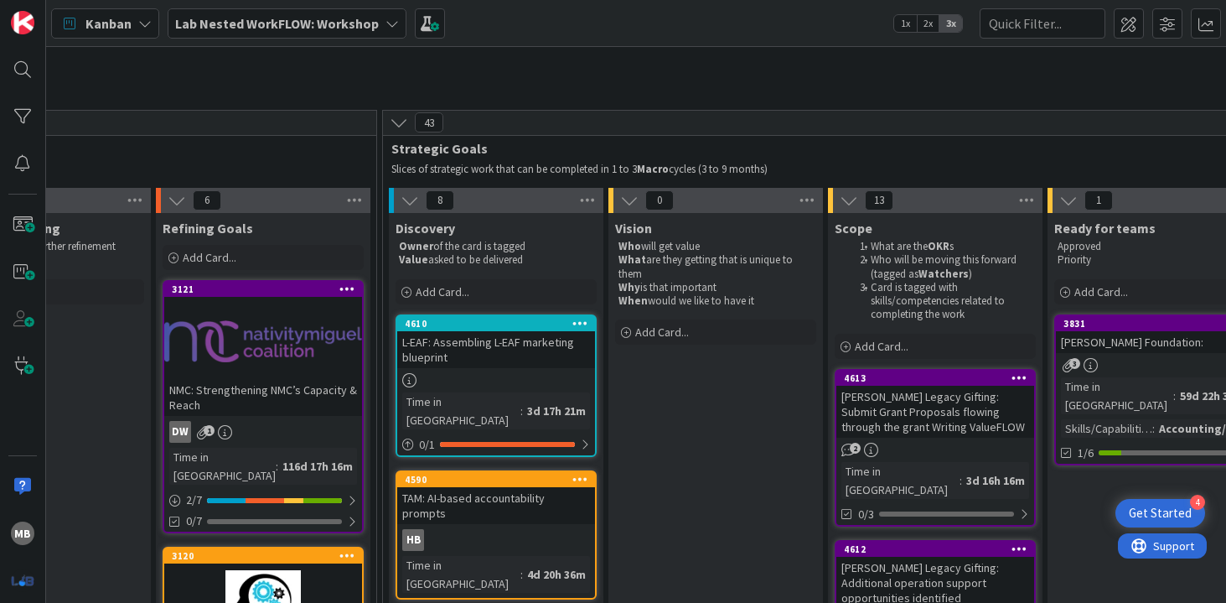
scroll to position [48, 1227]
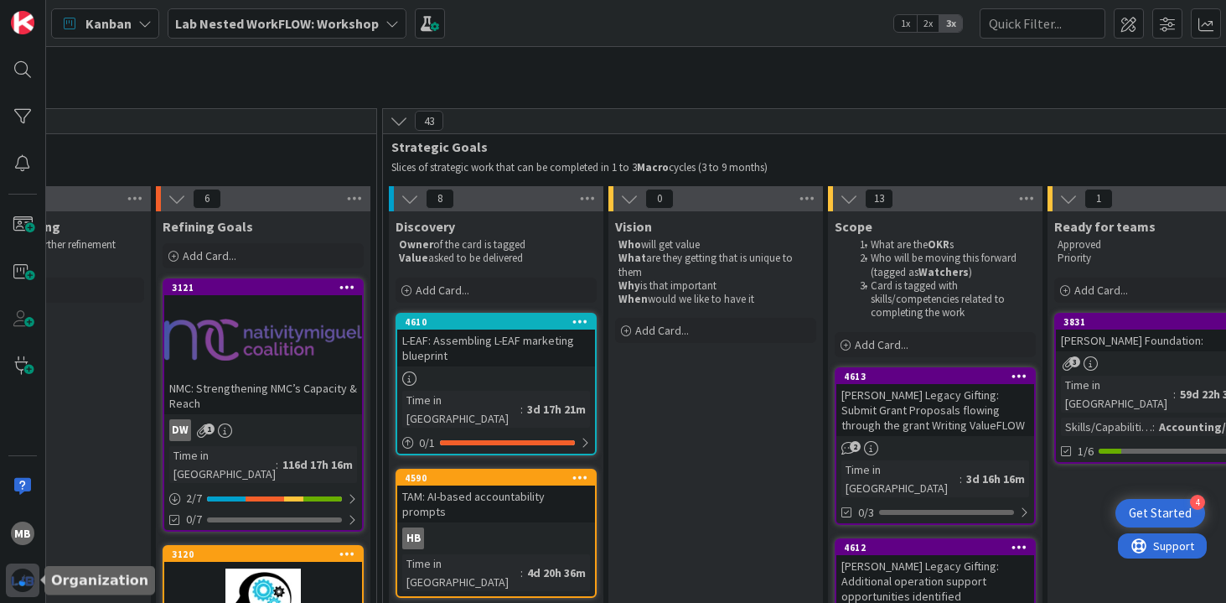
click at [23, 588] on img at bounding box center [22, 579] width 23 height 23
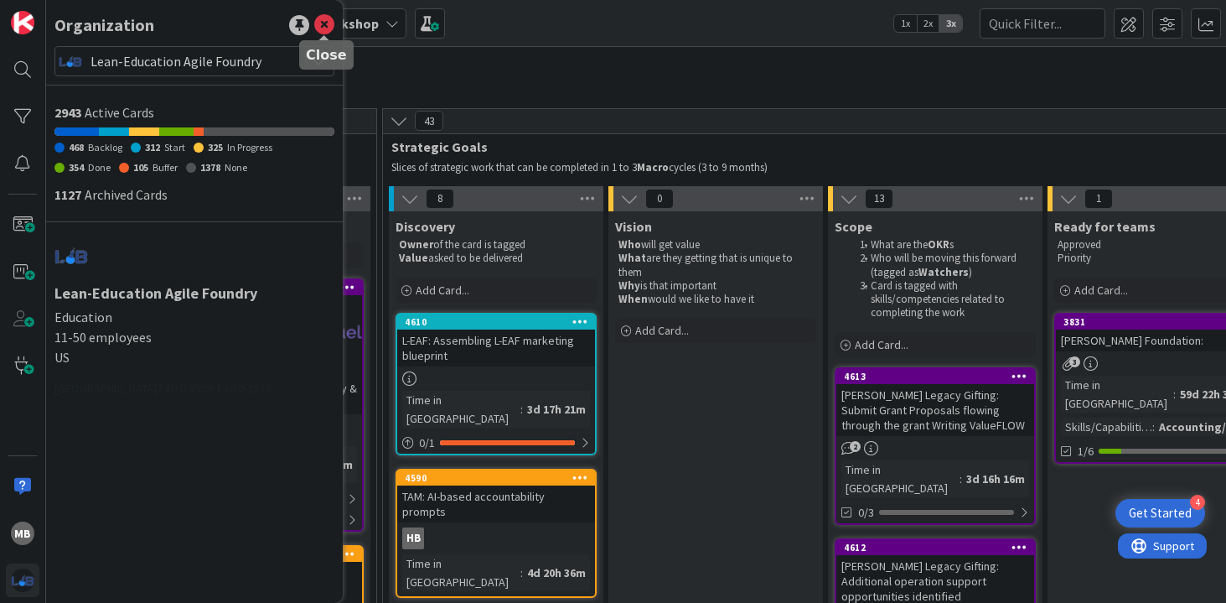
click at [327, 26] on icon at bounding box center [324, 25] width 20 height 20
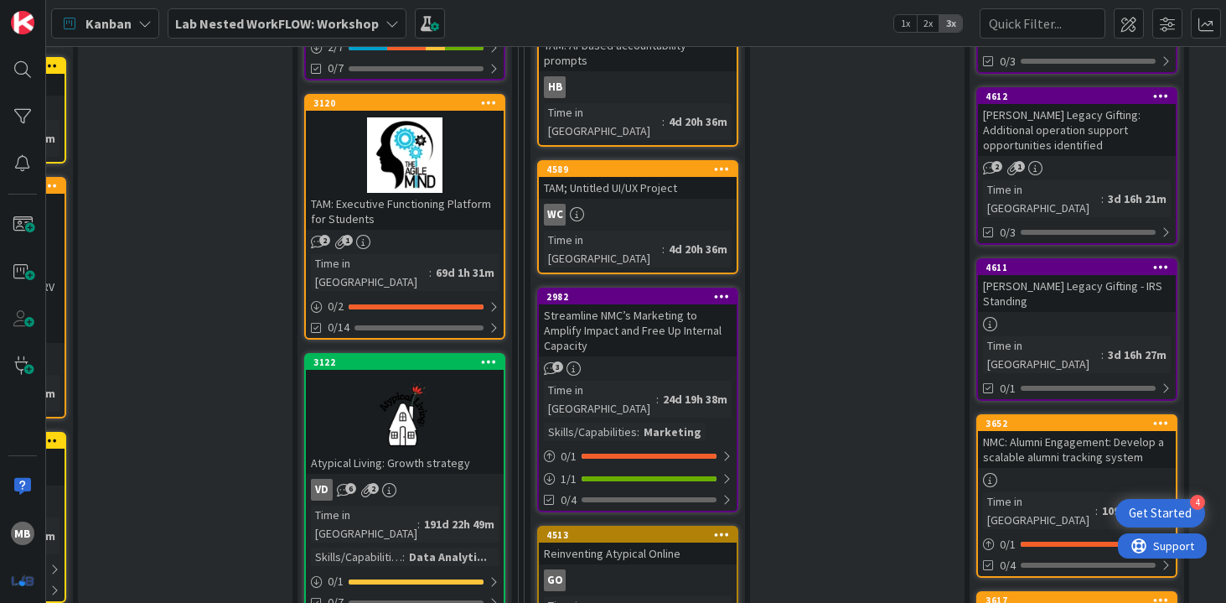
scroll to position [489, 1085]
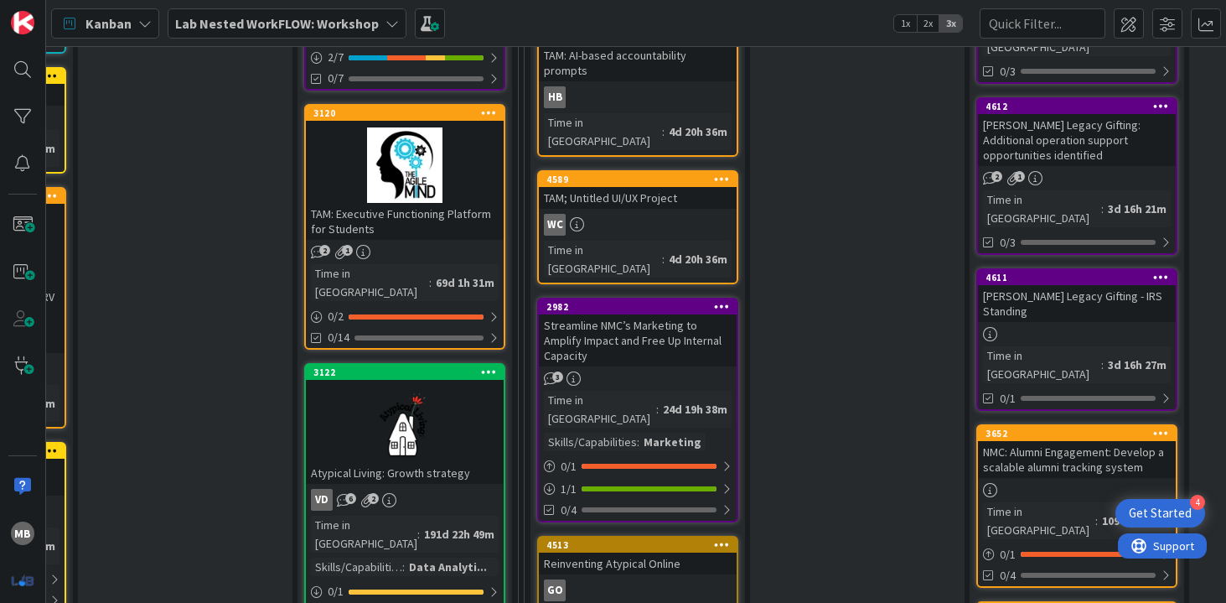
click at [391, 214] on div "TAM: Executive Functioning Platform for Students" at bounding box center [405, 221] width 198 height 37
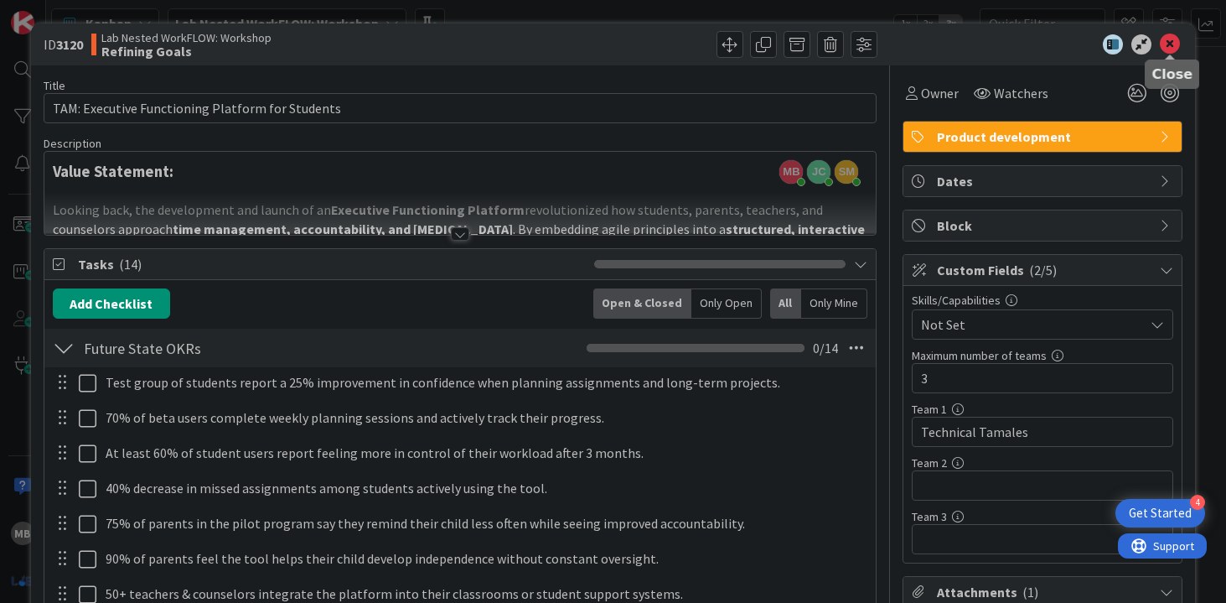
click at [1172, 45] on icon at bounding box center [1170, 44] width 20 height 20
